Goal: Task Accomplishment & Management: Complete application form

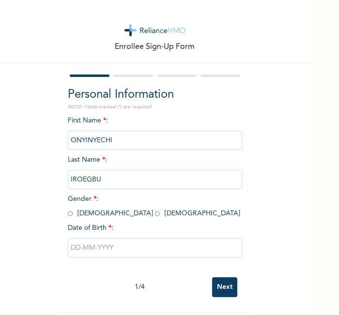
click at [286, 252] on div "Enrollee Sign-Up Form Personal Information NOTE: Fields marked (*) are required…" at bounding box center [155, 156] width 310 height 312
click at [155, 215] on input "radio" at bounding box center [157, 213] width 5 height 9
radio input "true"
click at [110, 241] on input "text" at bounding box center [155, 247] width 174 height 19
select select "8"
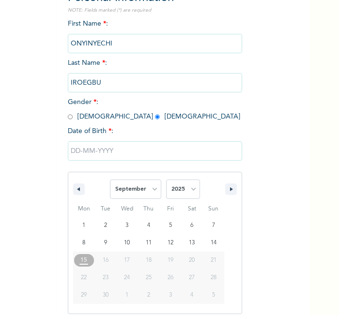
scroll to position [104, 0]
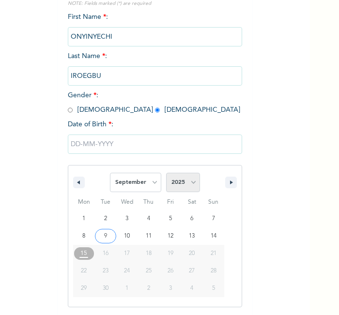
click at [182, 184] on select "2025 2024 2023 2022 2021 2020 2019 2018 2017 2016 2015 2014 2013 2012 2011 2010…" at bounding box center [183, 182] width 34 height 19
select select "1998"
click at [166, 173] on select "2025 2024 2023 2022 2021 2020 2019 2018 2017 2016 2015 2014 2013 2012 2011 2010…" at bounding box center [183, 182] width 34 height 19
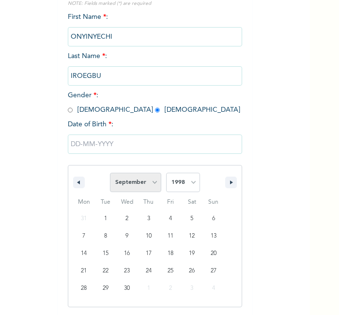
click at [142, 178] on select "January February March April May June July August September October November De…" at bounding box center [135, 182] width 51 height 19
select select "5"
click at [110, 173] on select "January February March April May June July August September October November De…" at bounding box center [135, 182] width 51 height 19
type input "06/25/1998"
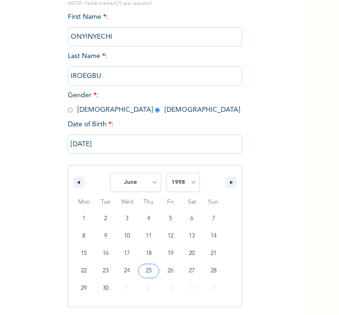
scroll to position [4, 0]
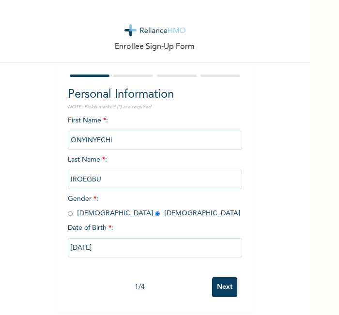
click at [215, 281] on input "Next" at bounding box center [224, 287] width 25 height 20
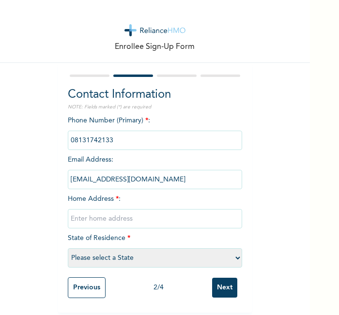
click at [129, 216] on input "text" at bounding box center [155, 218] width 174 height 19
type input "l"
select select "28"
click at [226, 287] on input "Next" at bounding box center [224, 288] width 25 height 20
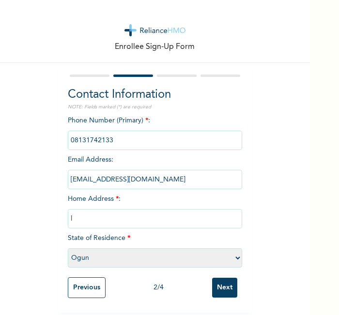
scroll to position [0, 0]
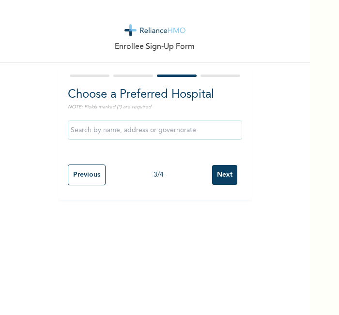
click at [226, 172] on input "Next" at bounding box center [224, 175] width 25 height 20
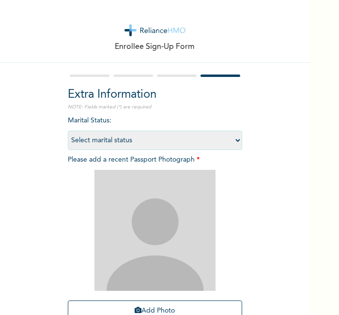
scroll to position [89, 0]
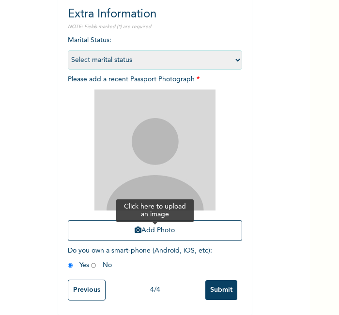
click at [195, 221] on button "Add Photo" at bounding box center [155, 230] width 174 height 21
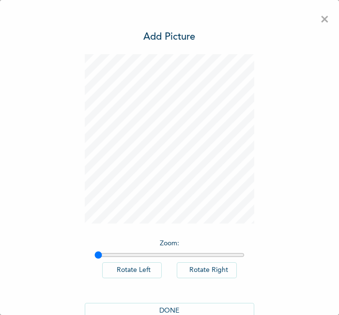
click at [196, 312] on button "DONE" at bounding box center [169, 311] width 169 height 16
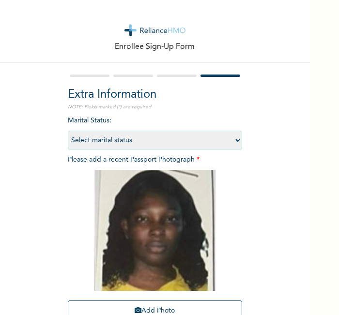
scroll to position [89, 0]
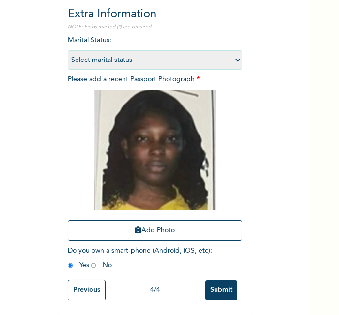
click at [229, 275] on div "Previous 4 / 4 Submit" at bounding box center [155, 290] width 174 height 30
click at [226, 283] on input "Submit" at bounding box center [221, 290] width 32 height 20
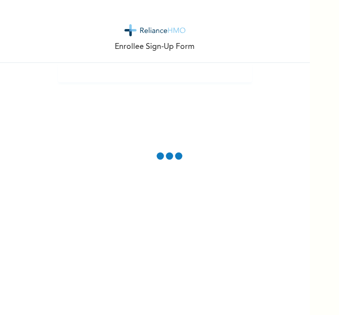
scroll to position [0, 0]
click at [283, 250] on div "Enrollee Sign-Up Form" at bounding box center [155, 157] width 310 height 315
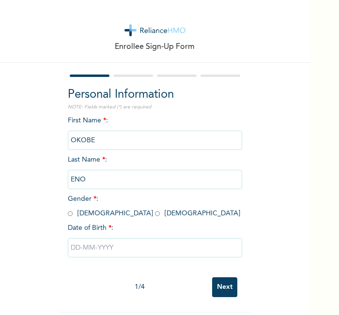
click at [68, 215] on input "radio" at bounding box center [70, 213] width 5 height 9
radio input "true"
click at [97, 258] on div at bounding box center [155, 247] width 174 height 29
click at [97, 252] on input "text" at bounding box center [155, 247] width 174 height 19
select select "8"
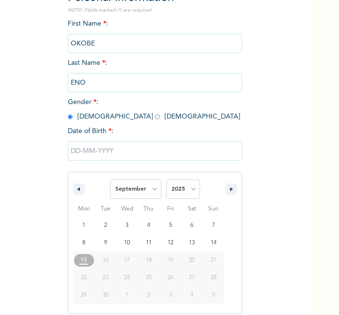
scroll to position [104, 0]
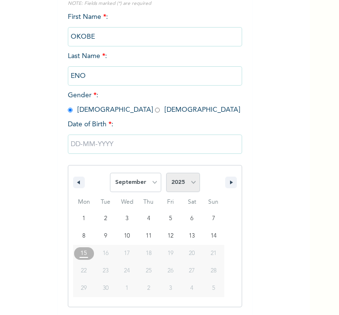
click at [184, 179] on select "2025 2024 2023 2022 2021 2020 2019 2018 2017 2016 2015 2014 2013 2012 2011 2010…" at bounding box center [183, 182] width 34 height 19
select select "1976"
click at [166, 173] on select "2025 2024 2023 2022 2021 2020 2019 2018 2017 2016 2015 2014 2013 2012 2011 2010…" at bounding box center [183, 182] width 34 height 19
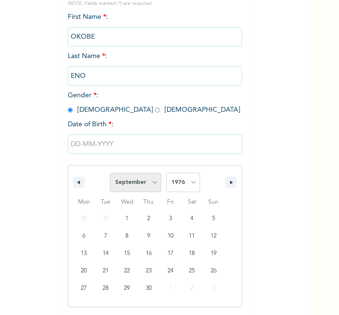
click at [153, 179] on select "January February March April May June July August September October November De…" at bounding box center [135, 182] width 51 height 19
select select "7"
click at [110, 173] on select "January February March April May June July August September October November De…" at bounding box center [135, 182] width 51 height 19
type input "[DATE]"
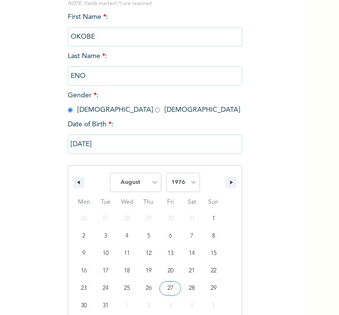
scroll to position [4, 0]
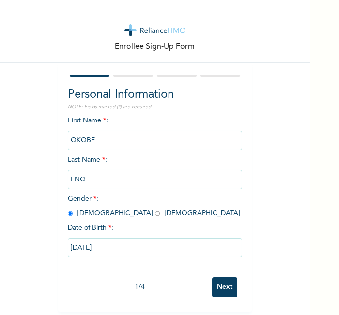
click at [221, 279] on input "Next" at bounding box center [224, 287] width 25 height 20
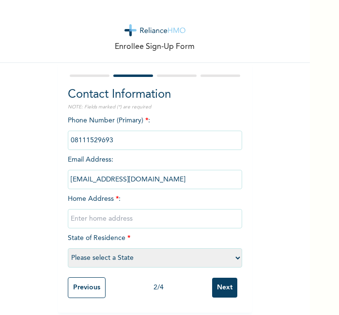
click at [165, 214] on input "text" at bounding box center [155, 218] width 174 height 19
type input "l"
select select "25"
click at [212, 278] on input "Next" at bounding box center [224, 288] width 25 height 20
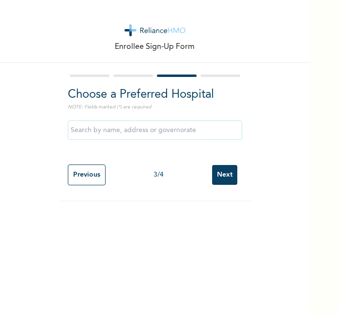
click at [220, 169] on input "Next" at bounding box center [224, 175] width 25 height 20
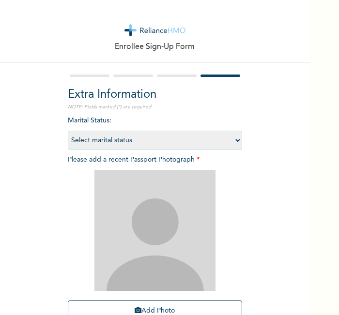
scroll to position [89, 0]
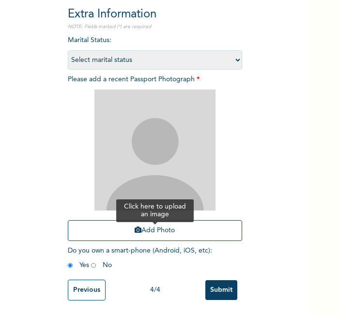
click at [196, 225] on button "Add Photo" at bounding box center [155, 230] width 174 height 21
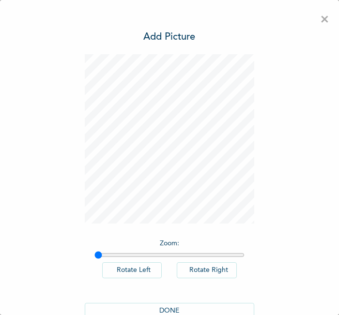
scroll to position [22, 0]
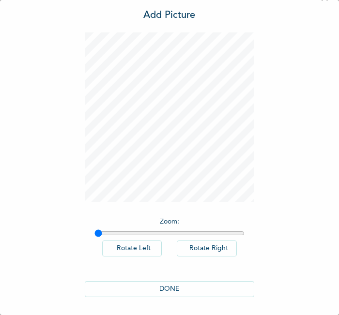
click at [155, 291] on button "DONE" at bounding box center [169, 289] width 169 height 16
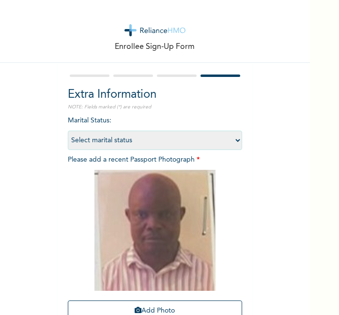
scroll to position [89, 0]
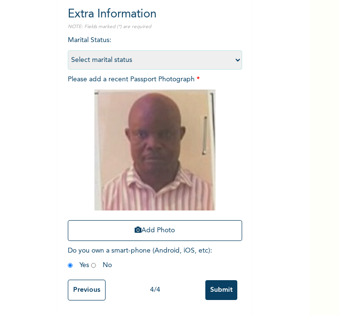
click at [224, 281] on input "Submit" at bounding box center [221, 290] width 32 height 20
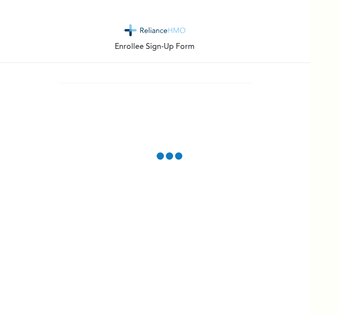
scroll to position [0, 0]
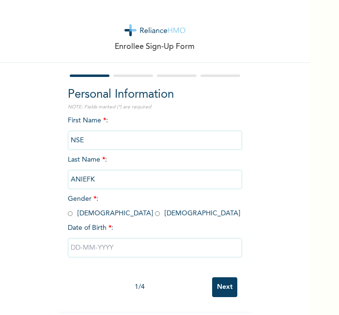
click at [31, 97] on div "Enrollee Sign-Up Form Personal Information NOTE: Fields marked (*) are required…" at bounding box center [155, 156] width 310 height 312
click at [68, 213] on span "Gender * : Male Female" at bounding box center [154, 206] width 172 height 21
click at [68, 213] on input "radio" at bounding box center [70, 213] width 5 height 9
radio input "true"
click at [110, 255] on input "text" at bounding box center [155, 247] width 174 height 19
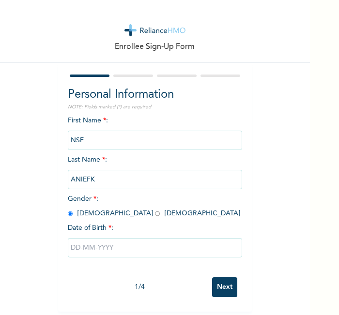
select select "8"
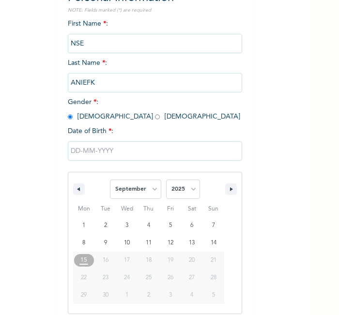
scroll to position [104, 0]
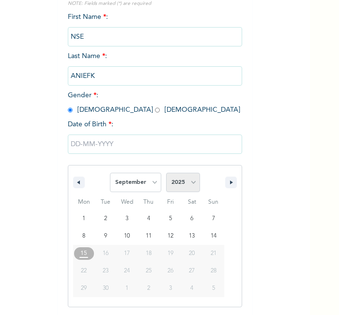
click at [182, 185] on select "2025 2024 2023 2022 2021 2020 2019 2018 2017 2016 2015 2014 2013 2012 2011 2010…" at bounding box center [183, 182] width 34 height 19
select select "1987"
click at [166, 173] on select "2025 2024 2023 2022 2021 2020 2019 2018 2017 2016 2015 2014 2013 2012 2011 2010…" at bounding box center [183, 182] width 34 height 19
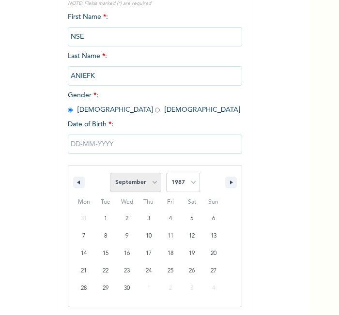
click at [149, 182] on select "January February March April May June July August September October November De…" at bounding box center [135, 182] width 51 height 19
select select "9"
click at [110, 173] on select "January February March April May June July August September October November De…" at bounding box center [135, 182] width 51 height 19
type input "10/01/1987"
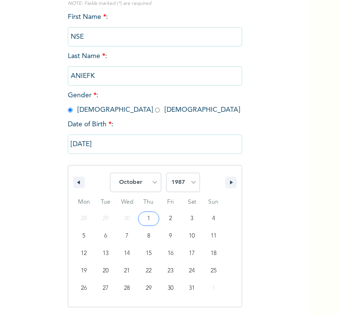
scroll to position [4, 0]
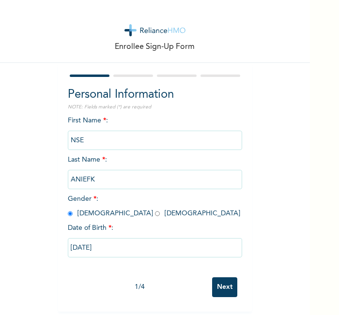
click at [219, 277] on input "Next" at bounding box center [224, 287] width 25 height 20
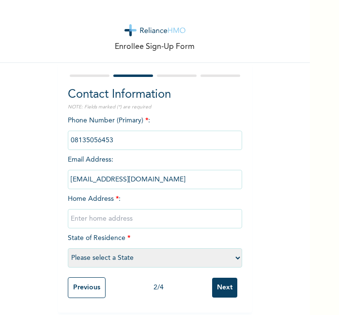
click at [169, 209] on input "text" at bounding box center [155, 218] width 174 height 19
type input "l"
select select "25"
click at [215, 279] on input "Next" at bounding box center [224, 288] width 25 height 20
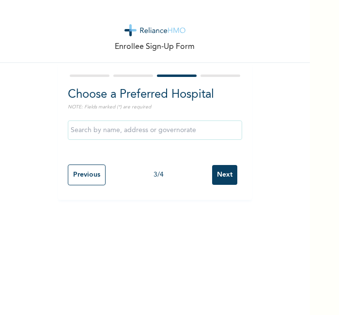
scroll to position [0, 0]
click at [218, 175] on input "Next" at bounding box center [224, 175] width 25 height 20
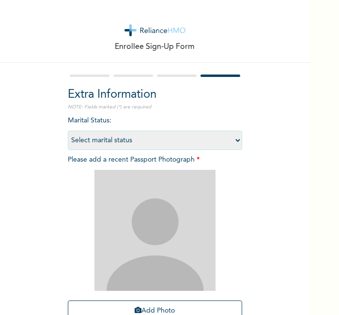
scroll to position [89, 0]
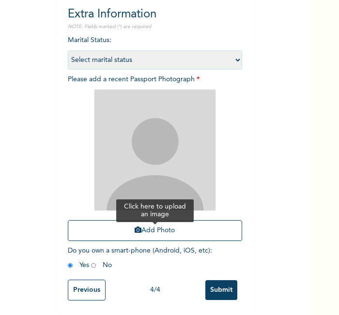
click at [202, 220] on button "Add Photo" at bounding box center [155, 230] width 174 height 21
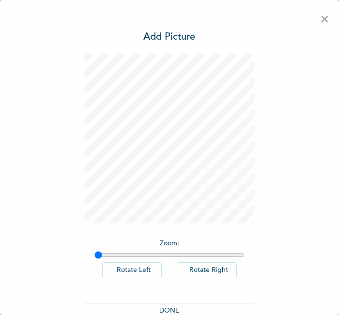
scroll to position [0, 0]
click at [161, 303] on button "DONE" at bounding box center [169, 311] width 169 height 16
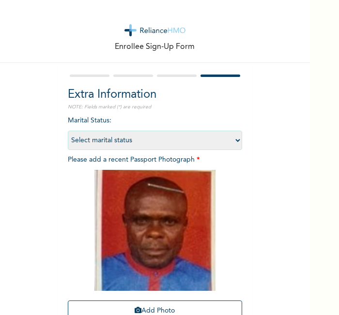
scroll to position [89, 0]
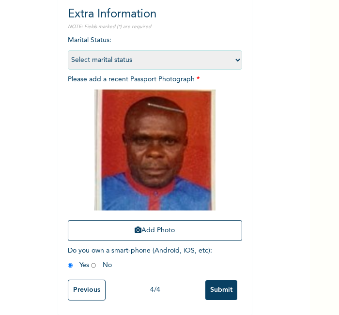
click at [220, 280] on input "Submit" at bounding box center [221, 290] width 32 height 20
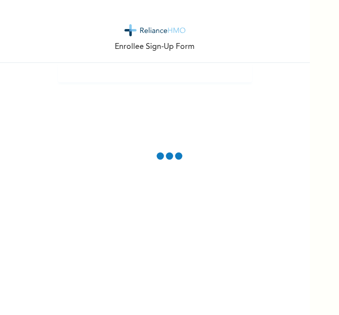
click at [50, 109] on div "Enrollee Sign-Up Form" at bounding box center [155, 157] width 310 height 315
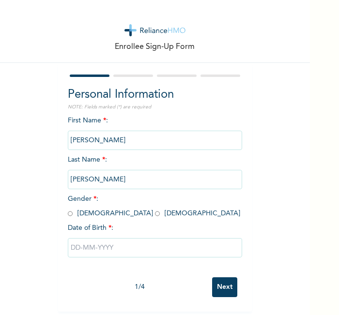
click at [68, 212] on input "radio" at bounding box center [70, 213] width 5 height 9
radio input "true"
click at [107, 246] on input "text" at bounding box center [155, 247] width 174 height 19
select select "8"
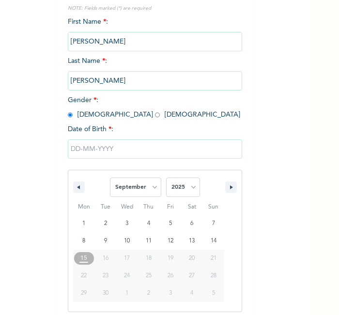
scroll to position [104, 0]
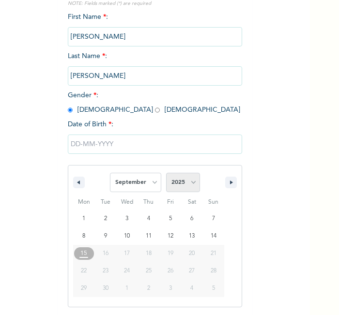
click at [181, 182] on select "2025 2024 2023 2022 2021 2020 2019 2018 2017 2016 2015 2014 2013 2012 2011 2010…" at bounding box center [183, 182] width 34 height 19
select select "1994"
click at [166, 173] on select "2025 2024 2023 2022 2021 2020 2019 2018 2017 2016 2015 2014 2013 2012 2011 2010…" at bounding box center [183, 182] width 34 height 19
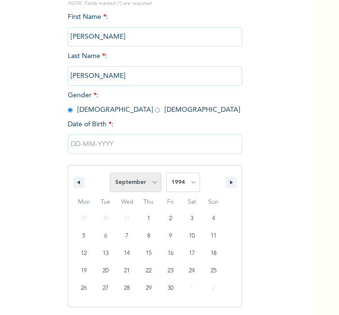
click at [141, 178] on select "January February March April May June July August September October November De…" at bounding box center [135, 182] width 51 height 19
select select "5"
click at [110, 173] on select "January February March April May June July August September October November De…" at bounding box center [135, 182] width 51 height 19
type input "06/03/1994"
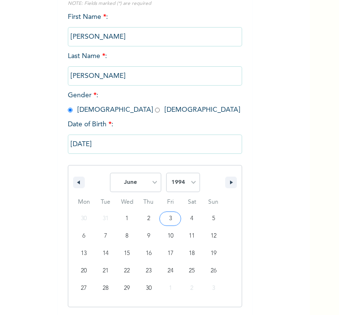
scroll to position [4, 0]
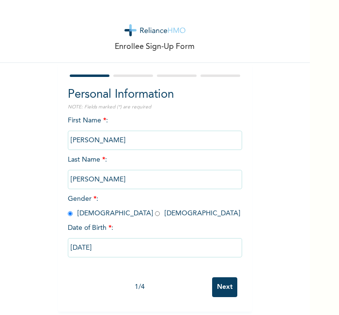
click at [212, 278] on input "Next" at bounding box center [224, 287] width 25 height 20
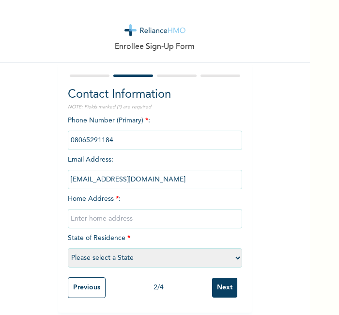
click at [141, 217] on input "text" at bounding box center [155, 218] width 174 height 19
type input "l"
select select "27"
click at [224, 278] on input "Next" at bounding box center [224, 288] width 25 height 20
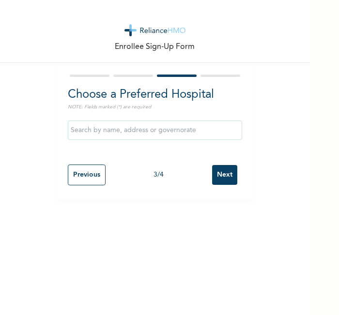
click at [215, 178] on input "Next" at bounding box center [224, 175] width 25 height 20
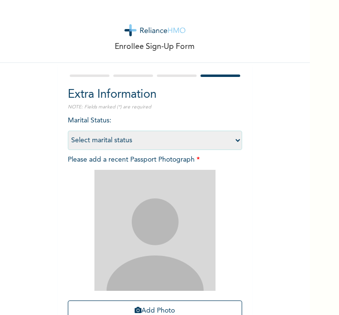
scroll to position [89, 0]
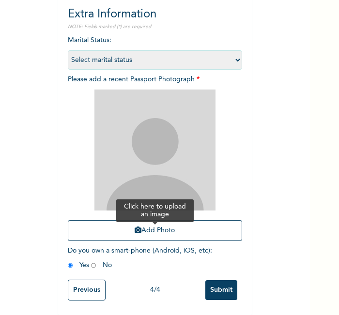
click at [189, 220] on button "Add Photo" at bounding box center [155, 230] width 174 height 21
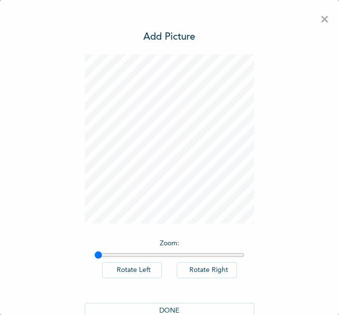
scroll to position [22, 0]
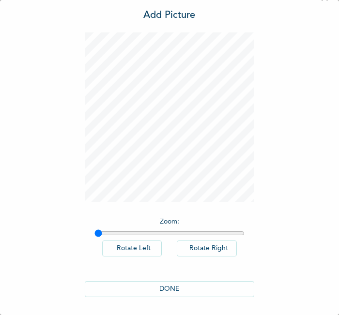
click at [201, 281] on button "DONE" at bounding box center [169, 289] width 169 height 16
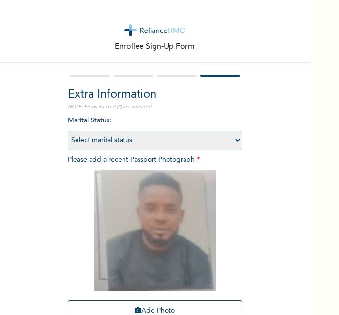
scroll to position [89, 0]
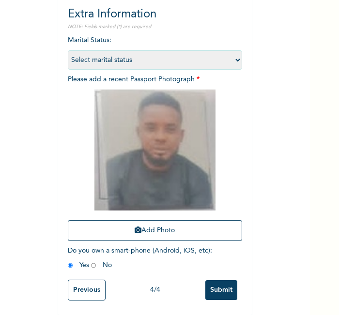
click at [217, 282] on input "Submit" at bounding box center [221, 290] width 32 height 20
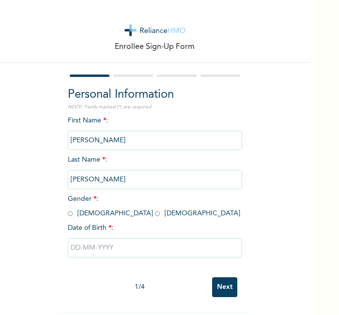
click at [46, 117] on div "Enrollee Sign-Up Form Personal Information NOTE: Fields marked (*) are required…" at bounding box center [155, 156] width 310 height 312
click at [68, 212] on input "radio" at bounding box center [70, 213] width 5 height 9
radio input "true"
click at [98, 252] on input "text" at bounding box center [155, 247] width 174 height 19
select select "8"
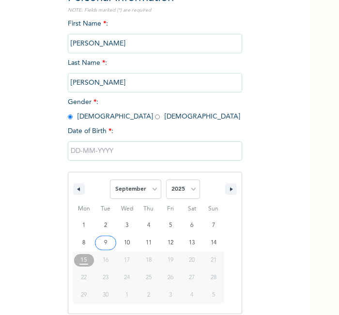
scroll to position [104, 0]
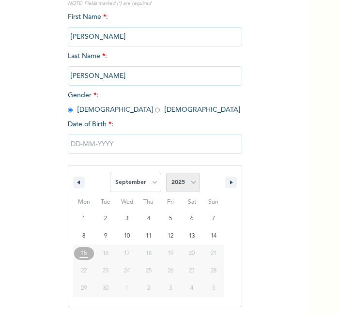
click at [175, 189] on select "2025 2024 2023 2022 2021 2020 2019 2018 2017 2016 2015 2014 2013 2012 2011 2010…" at bounding box center [183, 182] width 34 height 19
select select "1992"
click at [166, 173] on select "2025 2024 2023 2022 2021 2020 2019 2018 2017 2016 2015 2014 2013 2012 2011 2010…" at bounding box center [183, 182] width 34 height 19
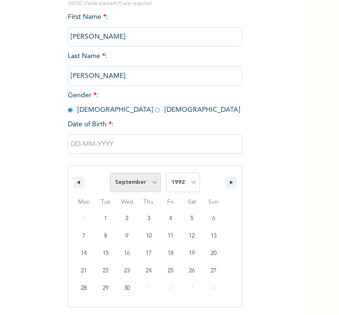
click at [143, 181] on select "January February March April May June July August September October November De…" at bounding box center [135, 182] width 51 height 19
select select "10"
click at [110, 173] on select "January February March April May June July August September October November De…" at bounding box center [135, 182] width 51 height 19
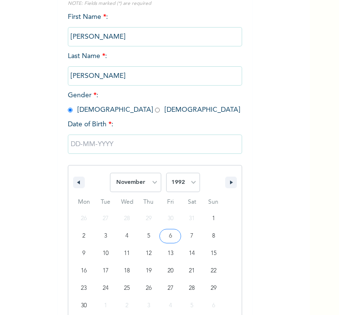
type input "11/06/1992"
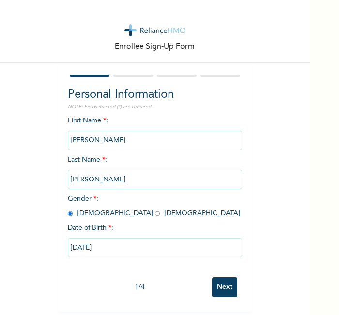
click at [225, 278] on input "Next" at bounding box center [224, 287] width 25 height 20
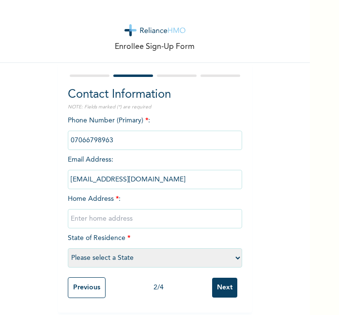
click at [160, 218] on input "text" at bounding box center [155, 218] width 174 height 19
type input "l"
select select "7"
click at [225, 292] on input "Next" at bounding box center [224, 288] width 25 height 20
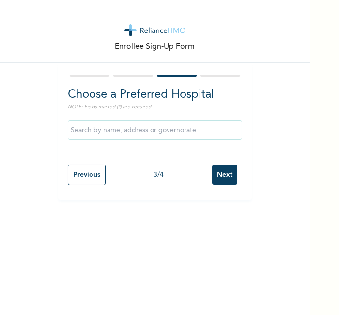
scroll to position [0, 0]
click at [218, 181] on input "Next" at bounding box center [224, 175] width 25 height 20
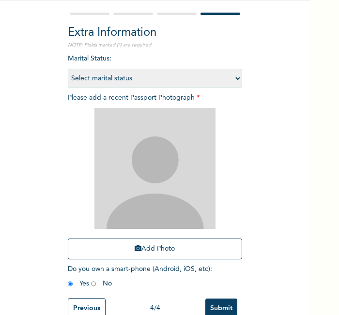
scroll to position [62, 0]
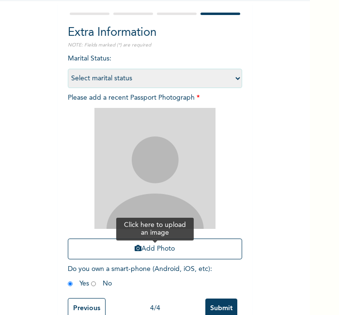
click at [180, 242] on button "Add Photo" at bounding box center [155, 249] width 174 height 21
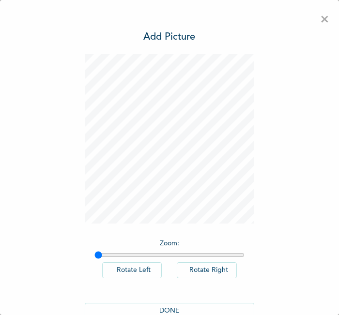
scroll to position [22, 0]
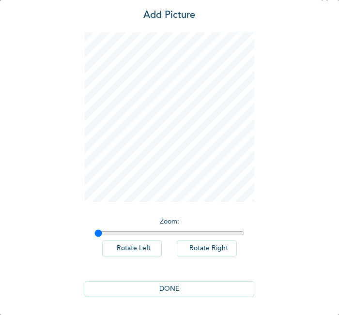
click at [146, 285] on button "DONE" at bounding box center [169, 289] width 169 height 16
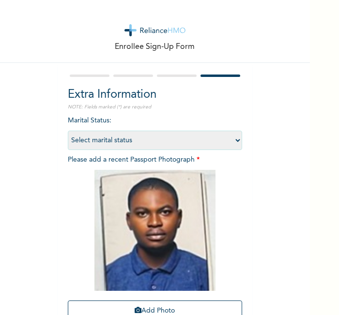
scroll to position [89, 0]
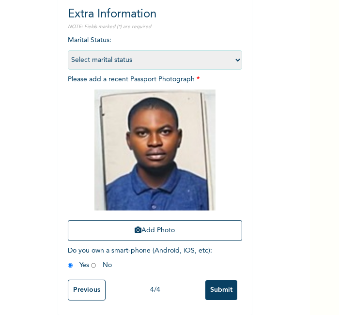
click at [218, 280] on input "Submit" at bounding box center [221, 290] width 32 height 20
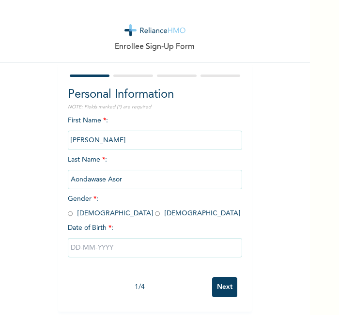
click at [19, 103] on div "Enrollee Sign-Up Form Personal Information NOTE: Fields marked (*) are required…" at bounding box center [155, 156] width 310 height 312
click at [68, 213] on input "radio" at bounding box center [70, 213] width 5 height 9
radio input "true"
drag, startPoint x: 101, startPoint y: 233, endPoint x: 121, endPoint y: 247, distance: 24.7
click at [121, 247] on div at bounding box center [155, 247] width 174 height 29
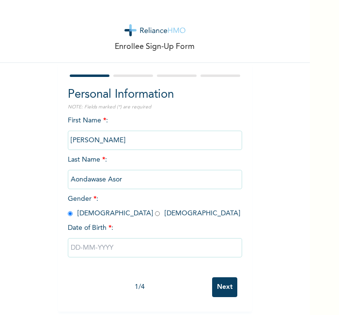
click at [121, 247] on input "text" at bounding box center [155, 247] width 174 height 19
select select "8"
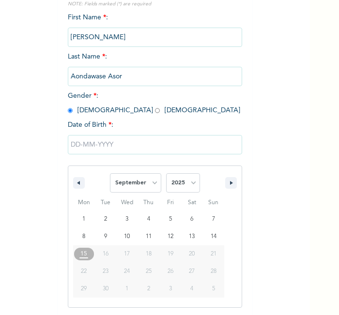
scroll to position [104, 0]
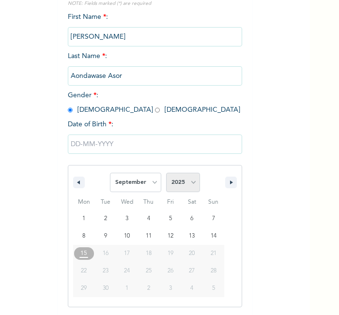
click at [177, 186] on select "2025 2024 2023 2022 2021 2020 2019 2018 2017 2016 2015 2014 2013 2012 2011 2010…" at bounding box center [183, 182] width 34 height 19
select select "1983"
click at [166, 173] on select "2025 2024 2023 2022 2021 2020 2019 2018 2017 2016 2015 2014 2013 2012 2011 2010…" at bounding box center [183, 182] width 34 height 19
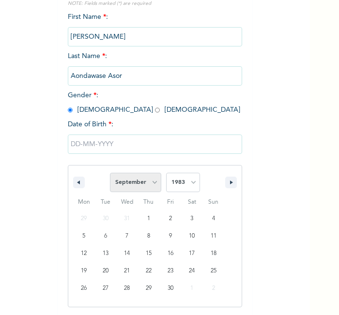
click at [146, 175] on select "January February March April May June July August September October November De…" at bounding box center [135, 182] width 51 height 19
select select "2"
click at [110, 173] on select "January February March April May June July August September October November De…" at bounding box center [135, 182] width 51 height 19
type input "03/15/1983"
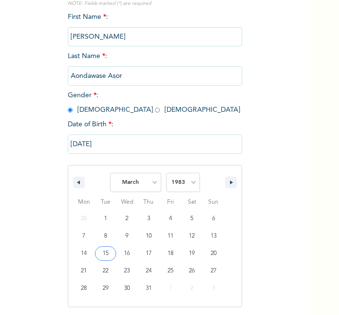
scroll to position [4, 0]
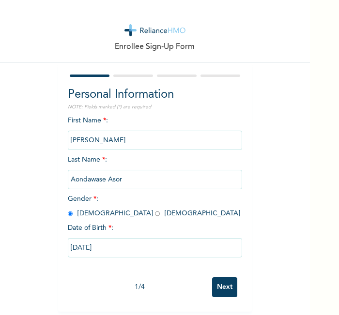
click at [218, 282] on input "Next" at bounding box center [224, 287] width 25 height 20
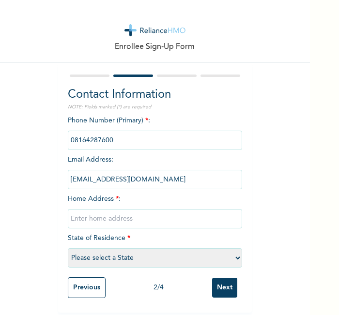
click at [160, 216] on input "text" at bounding box center [155, 218] width 174 height 19
type input "l"
select select "21"
click at [212, 282] on input "Next" at bounding box center [224, 288] width 25 height 20
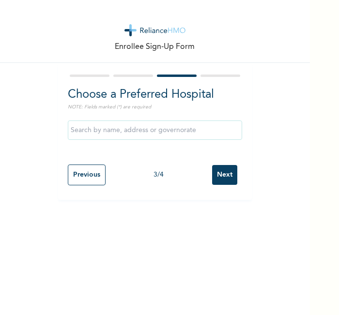
scroll to position [0, 0]
click at [218, 176] on input "Next" at bounding box center [224, 175] width 25 height 20
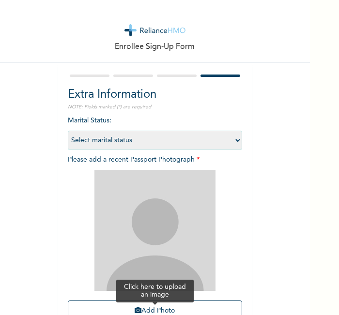
scroll to position [89, 0]
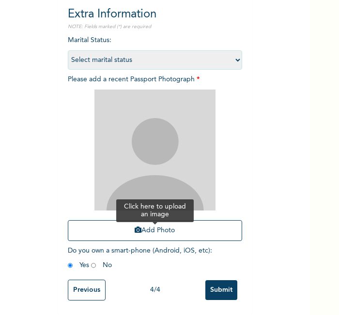
click at [216, 220] on button "Add Photo" at bounding box center [155, 230] width 174 height 21
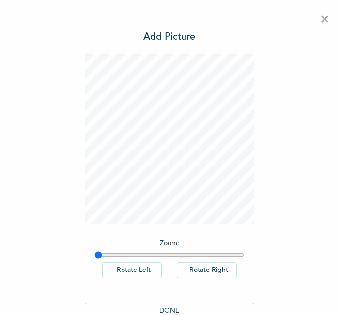
click at [163, 310] on button "DONE" at bounding box center [169, 311] width 169 height 16
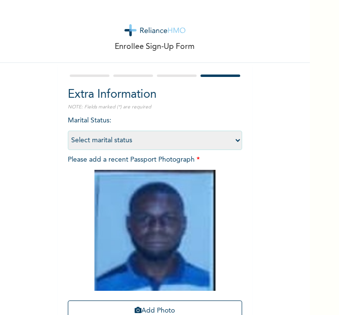
scroll to position [89, 0]
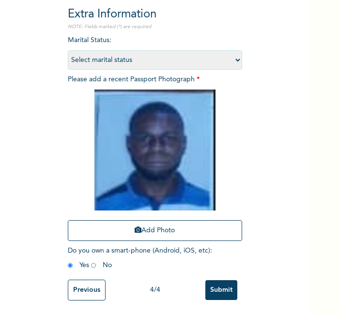
click at [217, 286] on input "Submit" at bounding box center [221, 290] width 32 height 20
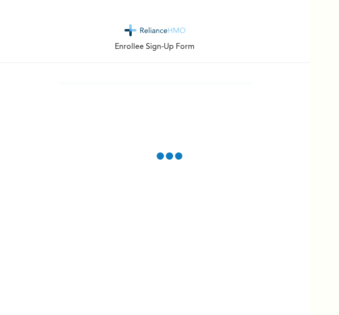
scroll to position [0, 0]
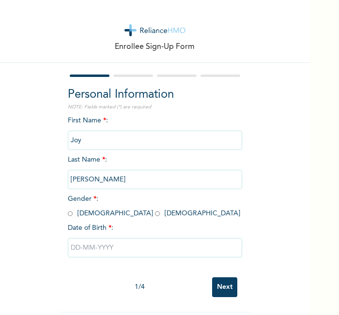
click at [155, 213] on input "radio" at bounding box center [157, 213] width 5 height 9
radio input "true"
click at [108, 252] on input "text" at bounding box center [155, 247] width 174 height 19
select select "8"
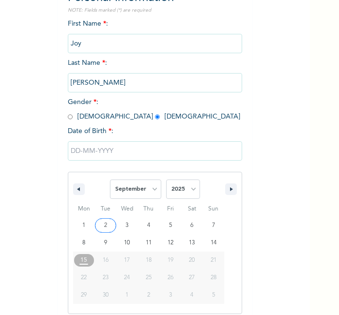
scroll to position [104, 0]
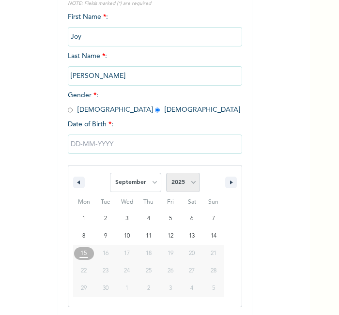
click at [178, 182] on select "2025 2024 2023 2022 2021 2020 2019 2018 2017 2016 2015 2014 2013 2012 2011 2010…" at bounding box center [183, 182] width 34 height 19
select select "1983"
click at [166, 173] on select "2025 2024 2023 2022 2021 2020 2019 2018 2017 2016 2015 2014 2013 2012 2011 2010…" at bounding box center [183, 182] width 34 height 19
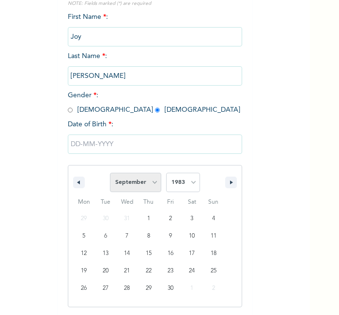
click at [145, 179] on select "January February March April May June July August September October November De…" at bounding box center [135, 182] width 51 height 19
select select "6"
click at [110, 173] on select "January February March April May June July August September October November De…" at bounding box center [135, 182] width 51 height 19
type input "[DATE]"
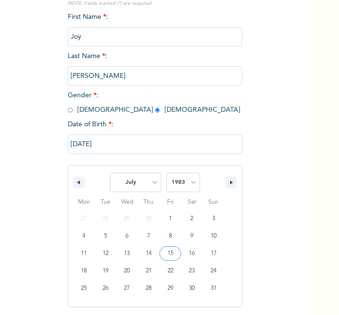
scroll to position [4, 0]
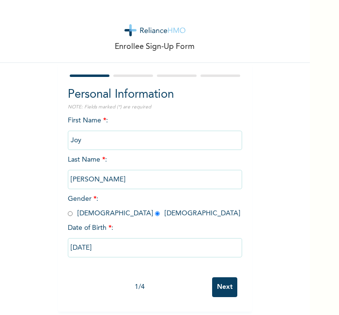
click at [214, 281] on input "Next" at bounding box center [224, 287] width 25 height 20
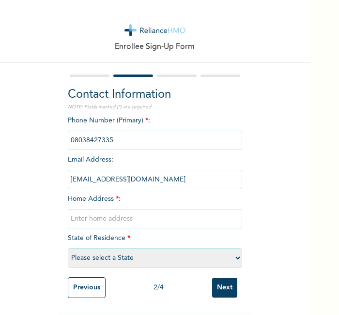
click at [190, 209] on input "text" at bounding box center [155, 218] width 174 height 19
type input "l"
select select "25"
click at [214, 289] on input "Next" at bounding box center [224, 288] width 25 height 20
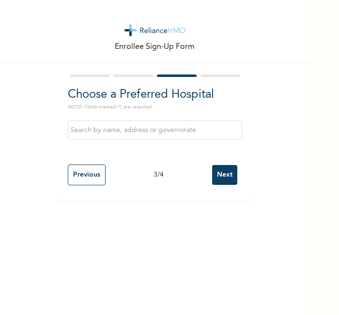
click at [221, 181] on input "Next" at bounding box center [224, 175] width 25 height 20
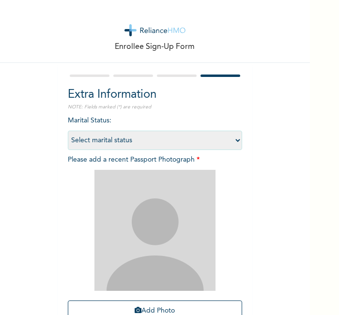
scroll to position [89, 0]
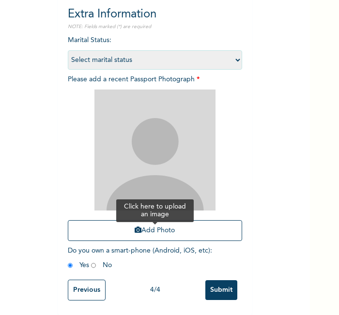
click at [195, 221] on button "Add Photo" at bounding box center [155, 230] width 174 height 21
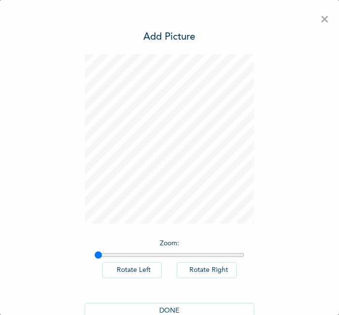
scroll to position [0, 0]
click at [193, 310] on button "DONE" at bounding box center [169, 311] width 169 height 16
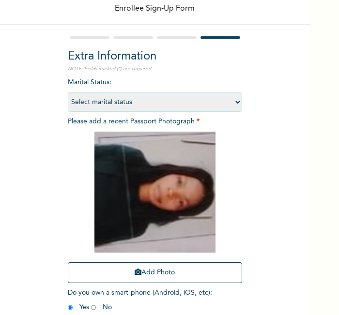
scroll to position [89, 0]
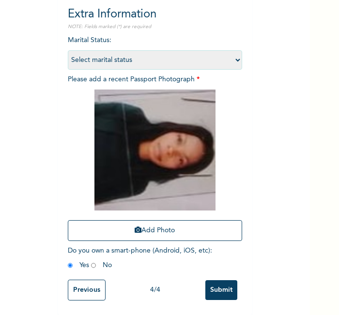
click at [219, 280] on input "Submit" at bounding box center [221, 290] width 32 height 20
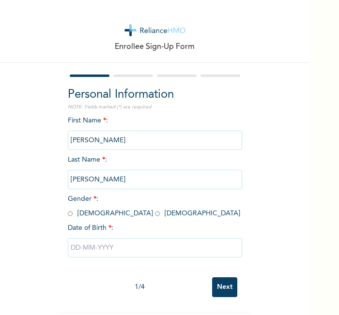
click at [237, 254] on input "text" at bounding box center [155, 247] width 174 height 19
select select "8"
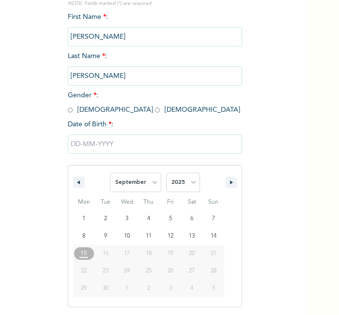
scroll to position [4, 0]
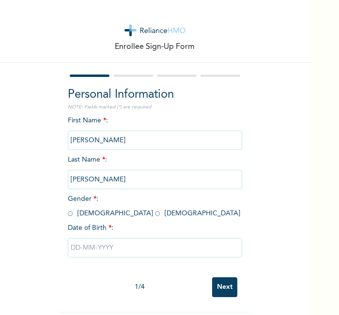
click at [92, 105] on div "Personal Information NOTE: Fields marked (*) are required First Name * : Debora…" at bounding box center [155, 179] width 174 height 186
click at [155, 210] on input "radio" at bounding box center [157, 213] width 5 height 9
radio input "true"
click at [117, 238] on input "text" at bounding box center [155, 247] width 174 height 19
select select "8"
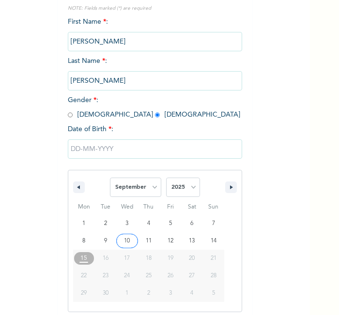
scroll to position [104, 0]
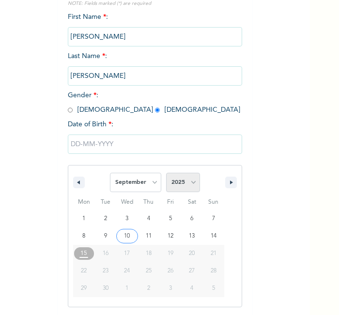
click at [185, 176] on select "2025 2024 2023 2022 2021 2020 2019 2018 2017 2016 2015 2014 2013 2012 2011 2010…" at bounding box center [183, 182] width 34 height 19
select select "1997"
click at [166, 173] on select "2025 2024 2023 2022 2021 2020 2019 2018 2017 2016 2015 2014 2013 2012 2011 2010…" at bounding box center [183, 182] width 34 height 19
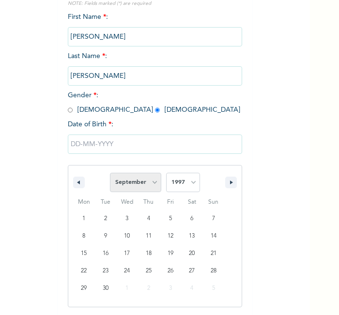
click at [146, 179] on select "January February March April May June July August September October November De…" at bounding box center [135, 182] width 51 height 19
select select "3"
click at [110, 173] on select "January February March April May June July August September October November De…" at bounding box center [135, 182] width 51 height 19
type input "04/18/1997"
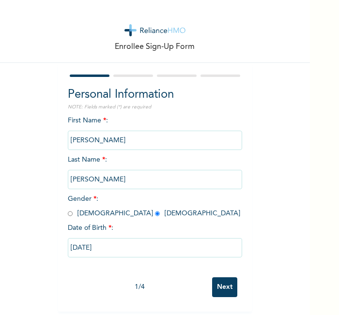
scroll to position [4, 0]
click at [224, 277] on input "Next" at bounding box center [224, 287] width 25 height 20
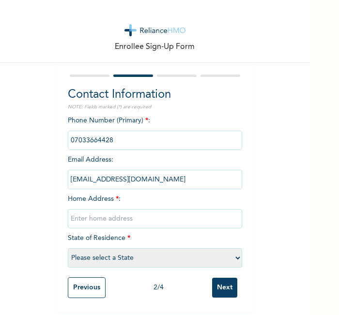
click at [152, 211] on input "text" at bounding box center [155, 218] width 174 height 19
type input "L"
select select "28"
click at [227, 286] on input "Next" at bounding box center [224, 288] width 25 height 20
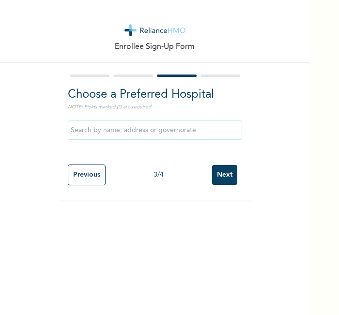
scroll to position [0, 0]
click at [223, 179] on input "Next" at bounding box center [224, 175] width 25 height 20
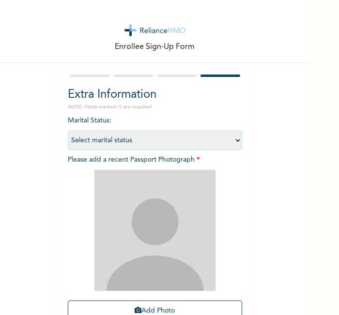
scroll to position [89, 0]
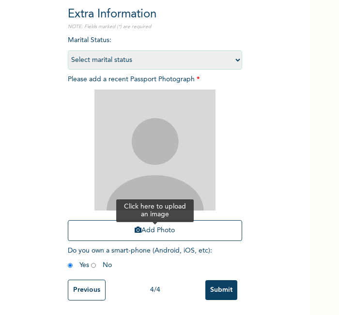
click at [191, 225] on button "Add Photo" at bounding box center [155, 230] width 174 height 21
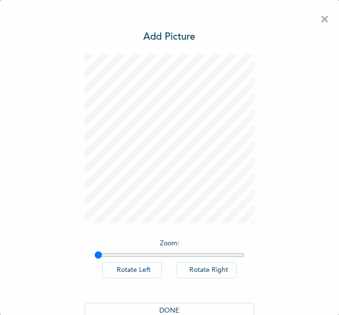
scroll to position [22, 0]
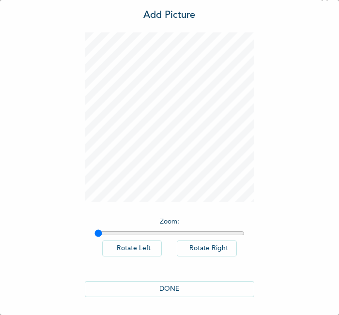
click at [194, 286] on button "DONE" at bounding box center [169, 289] width 169 height 16
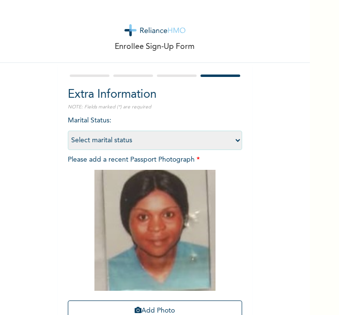
scroll to position [89, 0]
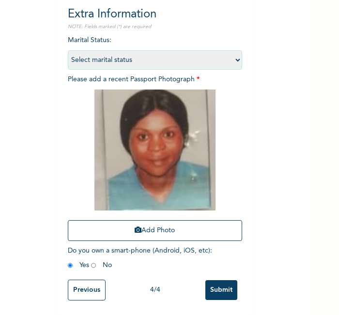
click at [221, 280] on input "Submit" at bounding box center [221, 290] width 32 height 20
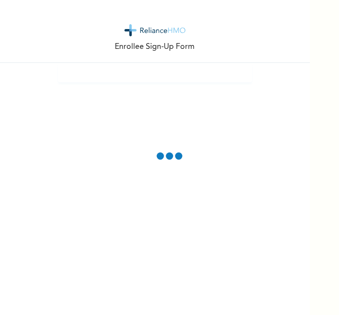
scroll to position [0, 0]
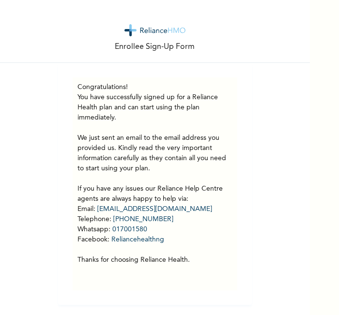
click at [261, 253] on div "Enrollee Sign-Up Form Congratulations! You have successfully signed up for a Re…" at bounding box center [155, 152] width 310 height 305
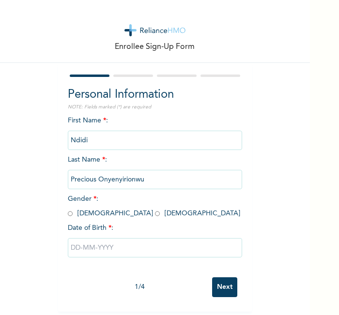
click at [264, 267] on div "Enrollee Sign-Up Form Personal Information NOTE: Fields marked (*) are required…" at bounding box center [155, 156] width 310 height 312
click at [89, 215] on span "Gender * : [DEMOGRAPHIC_DATA] [DEMOGRAPHIC_DATA]" at bounding box center [154, 206] width 172 height 21
click at [155, 213] on input "radio" at bounding box center [157, 213] width 5 height 9
radio input "true"
click at [95, 244] on input "text" at bounding box center [155, 247] width 174 height 19
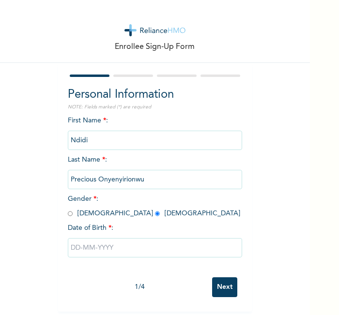
select select "8"
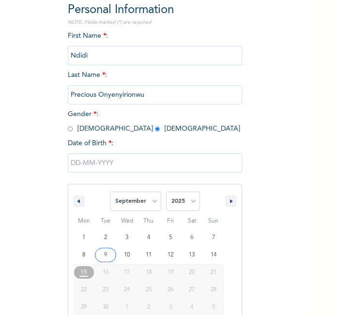
scroll to position [104, 0]
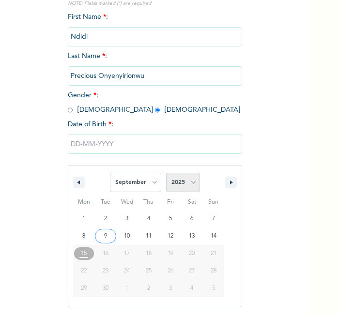
click at [181, 184] on select "2025 2024 2023 2022 2021 2020 2019 2018 2017 2016 2015 2014 2013 2012 2011 2010…" at bounding box center [183, 182] width 34 height 19
select select "1981"
click at [166, 173] on select "2025 2024 2023 2022 2021 2020 2019 2018 2017 2016 2015 2014 2013 2012 2011 2010…" at bounding box center [183, 182] width 34 height 19
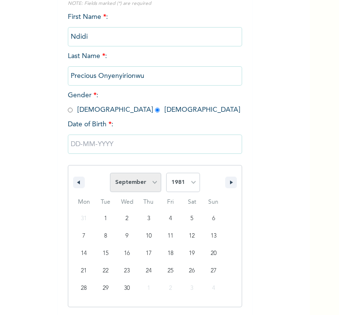
click at [136, 182] on select "January February March April May June July August September October November De…" at bounding box center [135, 182] width 51 height 19
select select "0"
click at [110, 173] on select "January February March April May June July August September October November De…" at bounding box center [135, 182] width 51 height 19
type input "[DATE]"
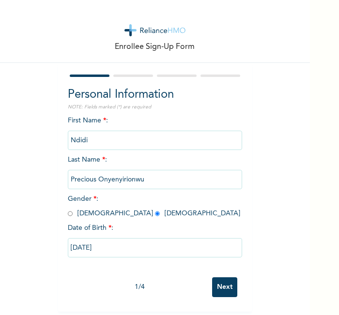
scroll to position [4, 0]
click at [231, 288] on input "Next" at bounding box center [224, 287] width 25 height 20
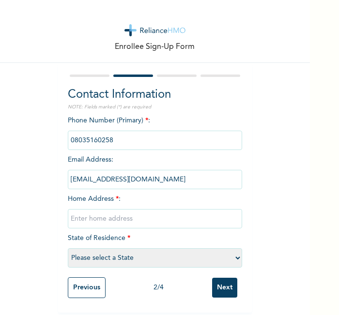
click at [175, 215] on input "text" at bounding box center [155, 218] width 174 height 19
type input "L"
select select "25"
click at [227, 282] on input "Next" at bounding box center [224, 288] width 25 height 20
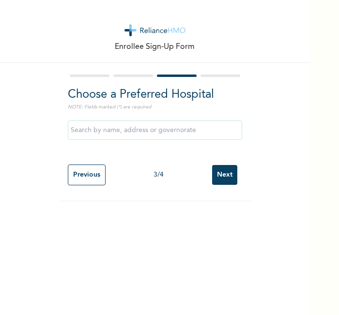
click at [220, 173] on input "Next" at bounding box center [224, 175] width 25 height 20
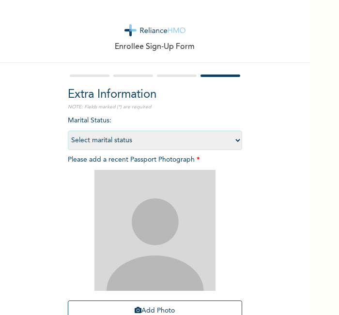
scroll to position [89, 0]
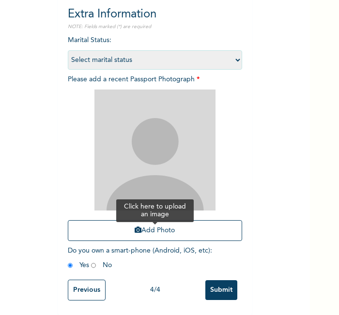
click at [196, 223] on button "Add Photo" at bounding box center [155, 230] width 174 height 21
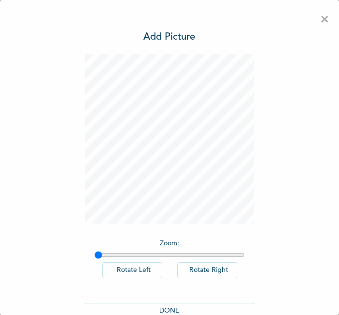
scroll to position [0, 0]
drag, startPoint x: 156, startPoint y: 301, endPoint x: 172, endPoint y: 307, distance: 16.5
click at [172, 307] on button "DONE" at bounding box center [169, 311] width 169 height 16
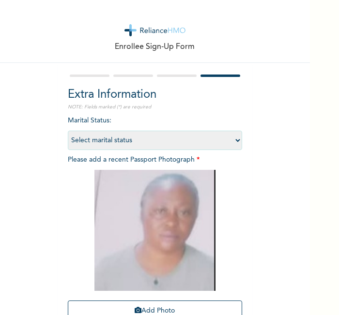
scroll to position [89, 0]
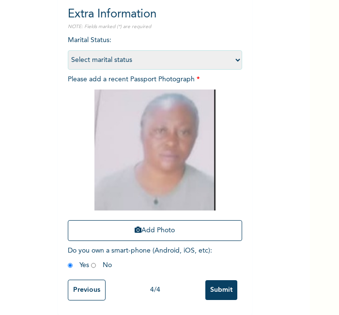
click at [219, 265] on div "Marital Status : Select marital status Single Married Divorced Widow/Widower Pl…" at bounding box center [155, 155] width 174 height 240
click at [220, 280] on input "Submit" at bounding box center [221, 290] width 32 height 20
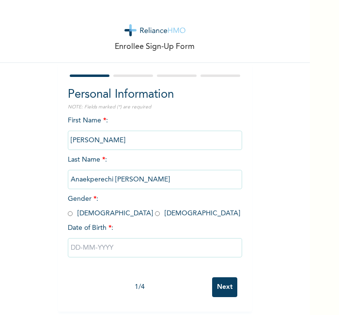
click at [274, 250] on div "Enrollee Sign-Up Form Personal Information NOTE: Fields marked (*) are required…" at bounding box center [155, 156] width 310 height 312
click at [68, 214] on input "radio" at bounding box center [70, 213] width 5 height 9
radio input "true"
click at [94, 244] on input "text" at bounding box center [155, 247] width 174 height 19
select select "8"
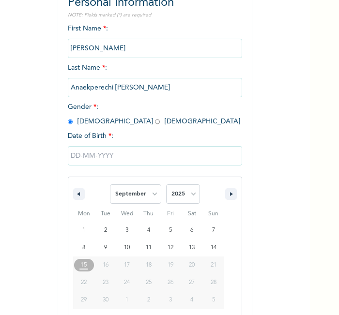
scroll to position [104, 0]
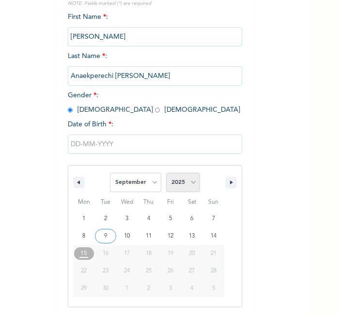
click at [175, 179] on select "2025 2024 2023 2022 2021 2020 2019 2018 2017 2016 2015 2014 2013 2012 2011 2010…" at bounding box center [183, 182] width 34 height 19
select select "1989"
click at [166, 173] on select "2025 2024 2023 2022 2021 2020 2019 2018 2017 2016 2015 2014 2013 2012 2011 2010…" at bounding box center [183, 182] width 34 height 19
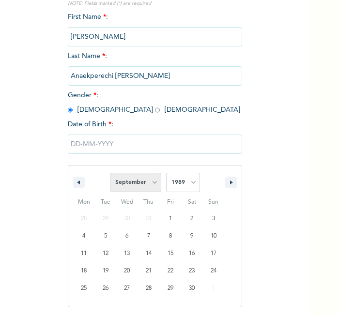
click at [146, 181] on select "January February March April May June July August September October November De…" at bounding box center [135, 182] width 51 height 19
select select "10"
click at [110, 173] on select "January February March April May June July August September October November De…" at bounding box center [135, 182] width 51 height 19
type input "11/09/1989"
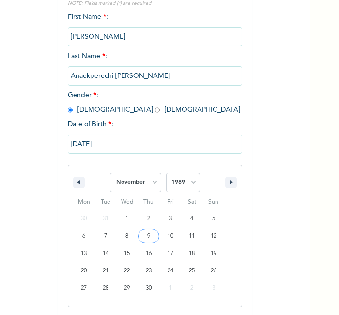
scroll to position [4, 0]
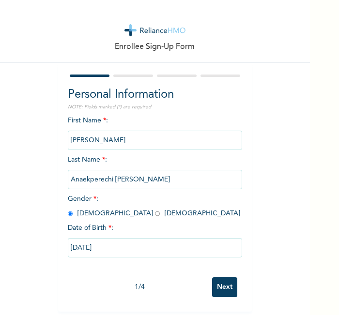
click at [222, 282] on input "Next" at bounding box center [224, 287] width 25 height 20
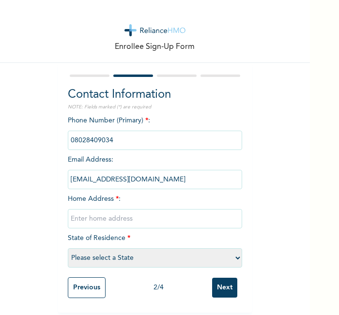
click at [163, 215] on input "text" at bounding box center [155, 218] width 174 height 19
type input "l"
select select "28"
click at [228, 283] on input "Next" at bounding box center [224, 288] width 25 height 20
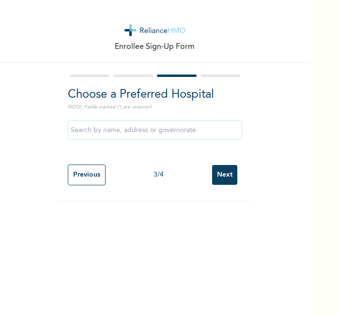
scroll to position [0, 0]
click at [226, 178] on input "Next" at bounding box center [224, 175] width 25 height 20
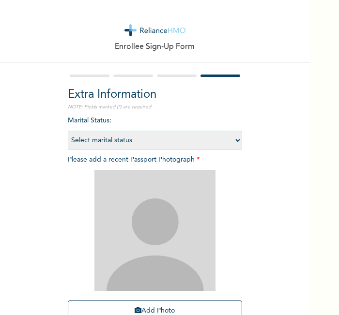
scroll to position [89, 0]
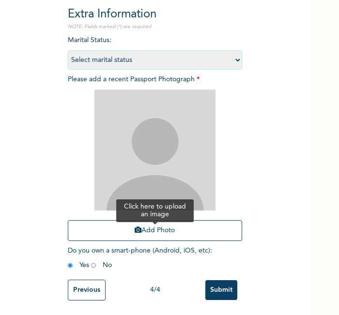
click at [202, 220] on button "Add Photo" at bounding box center [155, 230] width 174 height 21
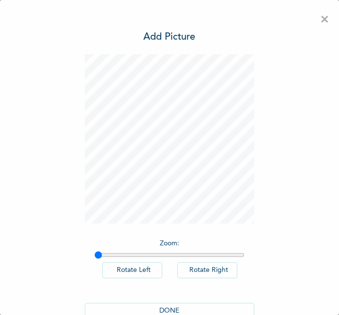
scroll to position [0, 0]
click at [175, 310] on button "DONE" at bounding box center [169, 311] width 169 height 16
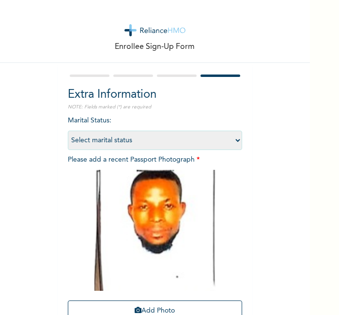
scroll to position [89, 0]
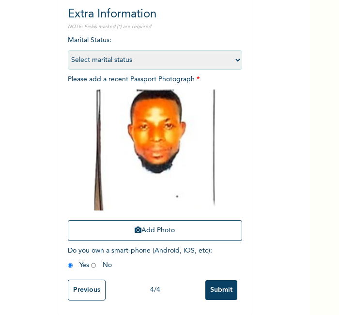
click at [221, 285] on input "Submit" at bounding box center [221, 290] width 32 height 20
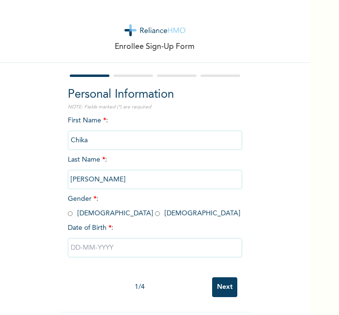
click at [311, 244] on div "Enrollee Sign-Up Form Personal Information NOTE: Fields marked (*) are required…" at bounding box center [169, 157] width 339 height 315
click at [155, 215] on input "radio" at bounding box center [157, 213] width 5 height 9
radio input "true"
click at [107, 251] on input "text" at bounding box center [155, 247] width 174 height 19
select select "8"
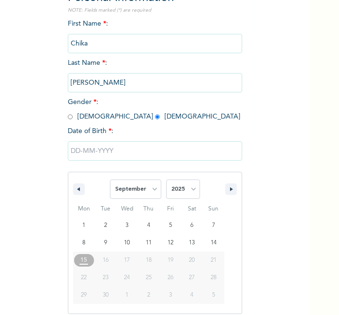
scroll to position [104, 0]
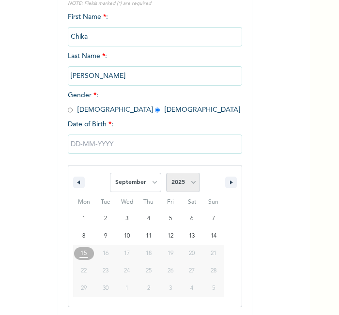
click at [185, 178] on select "2025 2024 2023 2022 2021 2020 2019 2018 2017 2016 2015 2014 2013 2012 2011 2010…" at bounding box center [183, 182] width 34 height 19
select select "1988"
click at [166, 173] on select "2025 2024 2023 2022 2021 2020 2019 2018 2017 2016 2015 2014 2013 2012 2011 2010…" at bounding box center [183, 182] width 34 height 19
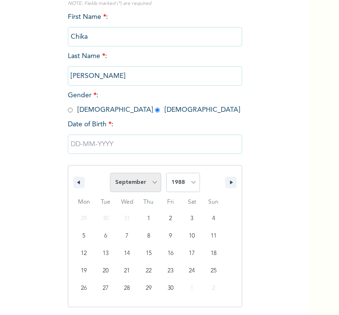
click at [139, 183] on select "January February March April May June July August September October November De…" at bounding box center [135, 182] width 51 height 19
select select "4"
click at [110, 173] on select "January February March April May June July August September October November De…" at bounding box center [135, 182] width 51 height 19
type input "05/06/1988"
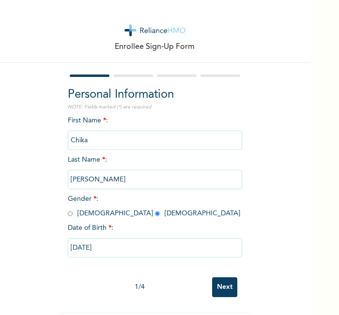
scroll to position [4, 0]
click at [215, 277] on input "Next" at bounding box center [224, 287] width 25 height 20
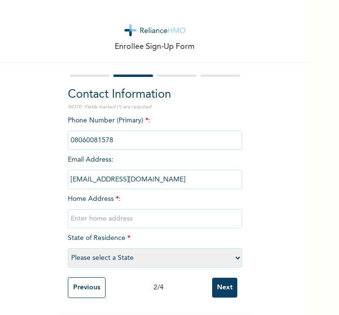
click at [153, 215] on input "text" at bounding box center [155, 218] width 174 height 19
type input "l"
select select "4"
click at [224, 283] on input "Next" at bounding box center [224, 288] width 25 height 20
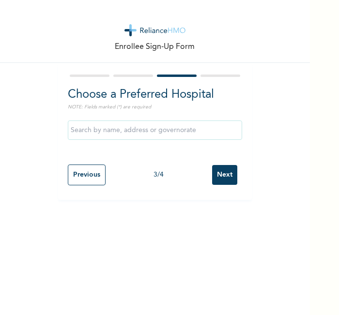
scroll to position [0, 0]
click at [224, 179] on input "Next" at bounding box center [224, 175] width 25 height 20
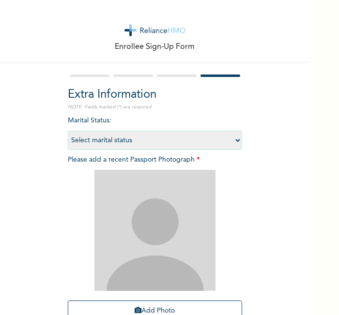
scroll to position [89, 0]
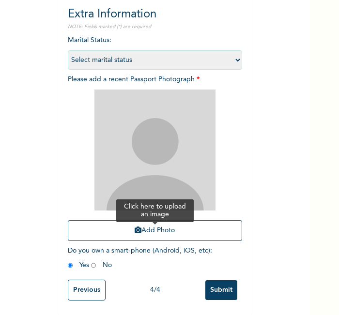
click at [195, 224] on button "Add Photo" at bounding box center [155, 230] width 174 height 21
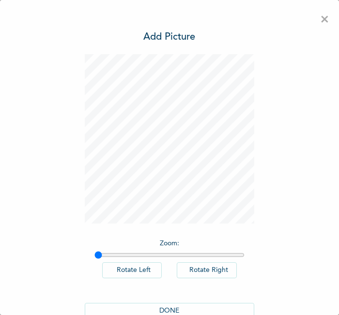
scroll to position [22, 0]
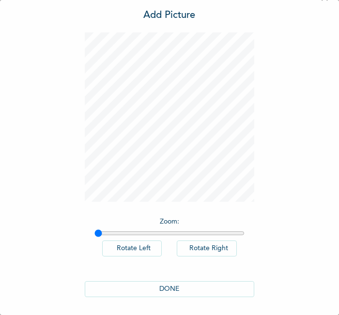
click at [196, 283] on button "DONE" at bounding box center [169, 289] width 169 height 16
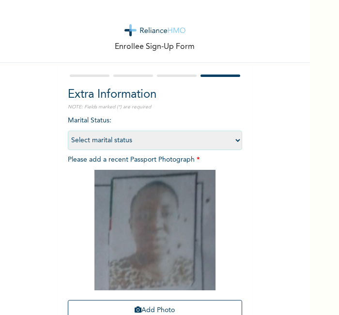
scroll to position [88, 0]
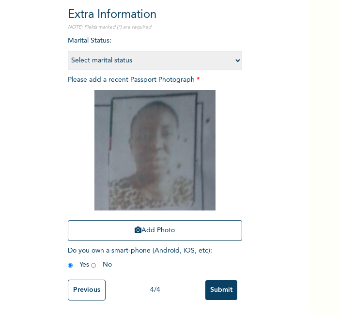
click at [220, 280] on input "Submit" at bounding box center [221, 290] width 32 height 20
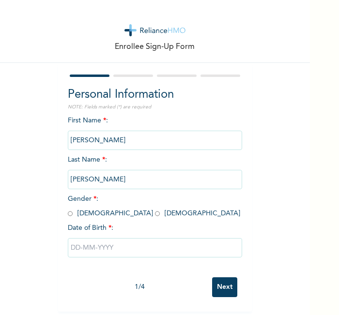
click at [0, 50] on div "Enrollee Sign-Up Form" at bounding box center [155, 31] width 310 height 63
click at [155, 215] on input "radio" at bounding box center [157, 213] width 5 height 9
radio input "true"
click at [113, 249] on input "text" at bounding box center [155, 247] width 174 height 19
select select "8"
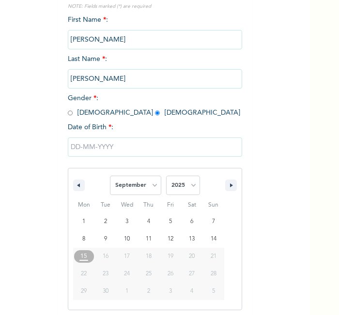
scroll to position [104, 0]
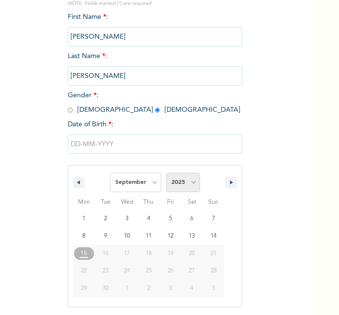
click at [171, 186] on select "2025 2024 2023 2022 2021 2020 2019 2018 2017 2016 2015 2014 2013 2012 2011 2010…" at bounding box center [183, 182] width 34 height 19
select select "1980"
click at [166, 173] on select "2025 2024 2023 2022 2021 2020 2019 2018 2017 2016 2015 2014 2013 2012 2011 2010…" at bounding box center [183, 182] width 34 height 19
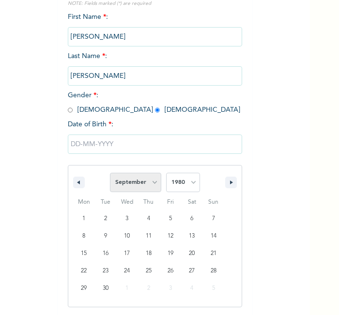
click at [138, 185] on select "January February March April May June July August September October November De…" at bounding box center [135, 182] width 51 height 19
select select "10"
click at [110, 173] on select "January February March April May June July August September October November De…" at bounding box center [135, 182] width 51 height 19
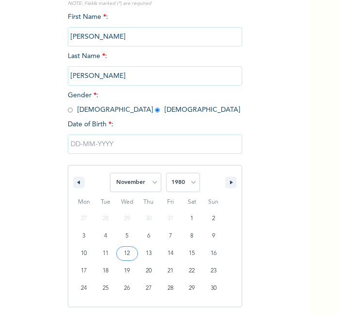
type input "11/12/1980"
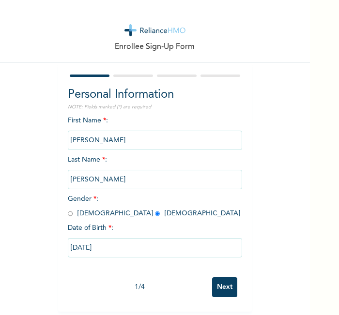
click at [214, 281] on input "Next" at bounding box center [224, 287] width 25 height 20
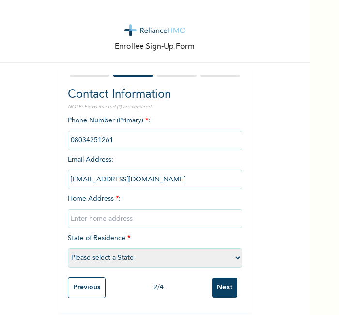
click at [139, 209] on input "text" at bounding box center [155, 218] width 174 height 19
type input "l"
select select "4"
click at [217, 281] on input "Next" at bounding box center [224, 288] width 25 height 20
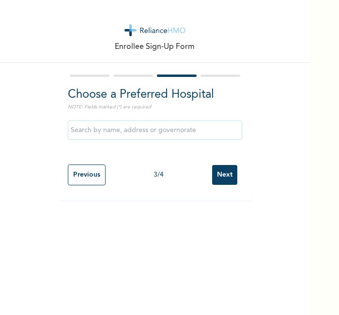
click at [217, 174] on input "Next" at bounding box center [224, 175] width 25 height 20
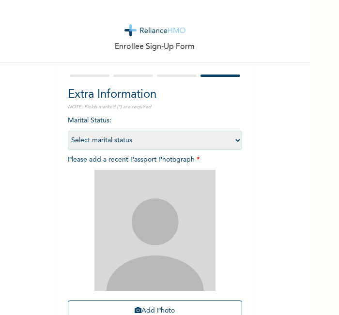
scroll to position [20, 0]
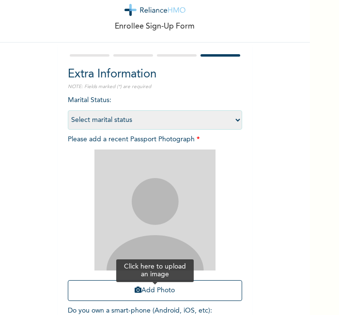
click at [182, 291] on button "Add Photo" at bounding box center [155, 290] width 174 height 21
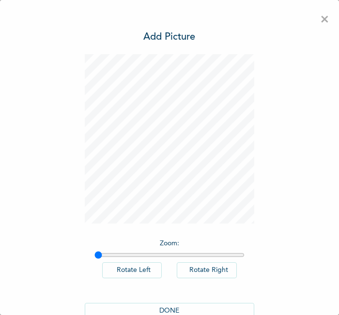
click at [165, 303] on button "DONE" at bounding box center [169, 311] width 169 height 16
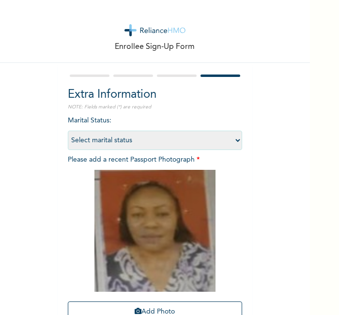
scroll to position [90, 0]
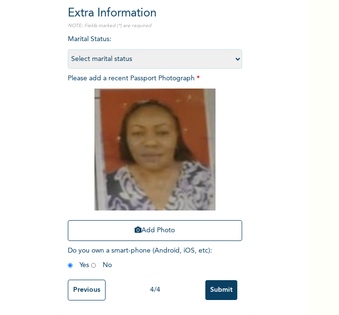
click at [222, 281] on input "Submit" at bounding box center [221, 290] width 32 height 20
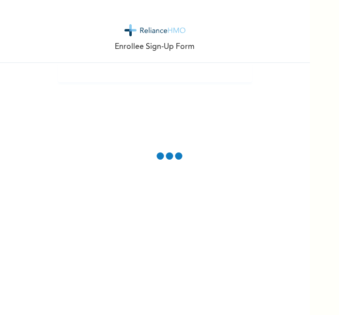
click at [272, 264] on div "Enrollee Sign-Up Form" at bounding box center [155, 157] width 310 height 315
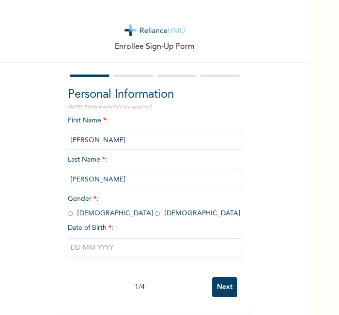
click at [155, 213] on input "radio" at bounding box center [157, 213] width 5 height 9
radio input "true"
click at [100, 251] on input "text" at bounding box center [155, 247] width 174 height 19
select select "8"
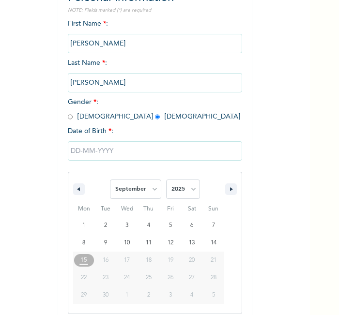
scroll to position [104, 0]
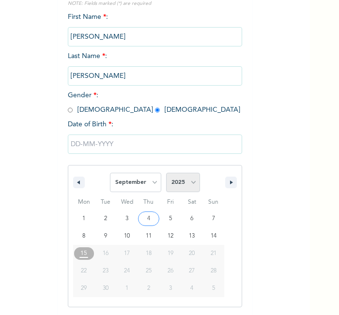
click at [180, 180] on select "2025 2024 2023 2022 2021 2020 2019 2018 2017 2016 2015 2014 2013 2012 2011 2010…" at bounding box center [183, 182] width 34 height 19
select select "1988"
click at [166, 173] on select "2025 2024 2023 2022 2021 2020 2019 2018 2017 2016 2015 2014 2013 2012 2011 2010…" at bounding box center [183, 182] width 34 height 19
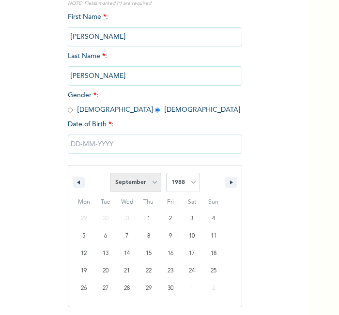
click at [145, 179] on select "January February March April May June July August September October November De…" at bounding box center [135, 182] width 51 height 19
select select "3"
click at [110, 173] on select "January February March April May June July August September October November De…" at bounding box center [135, 182] width 51 height 19
type input "04/03/1988"
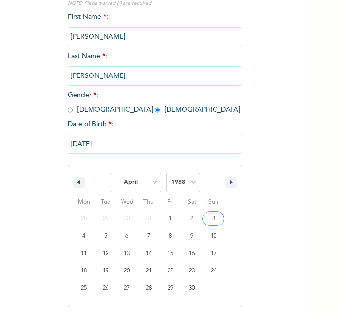
scroll to position [4, 0]
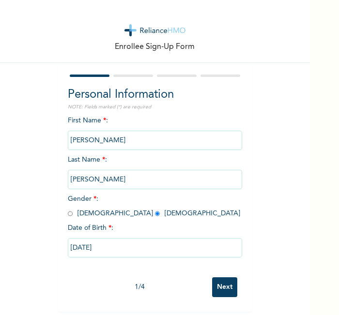
click at [220, 277] on input "Next" at bounding box center [224, 287] width 25 height 20
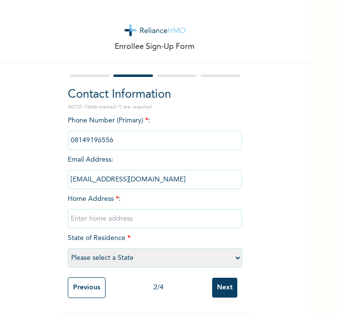
click at [190, 216] on input "text" at bounding box center [155, 218] width 174 height 19
type input "l"
select select "13"
click at [225, 285] on input "Next" at bounding box center [224, 288] width 25 height 20
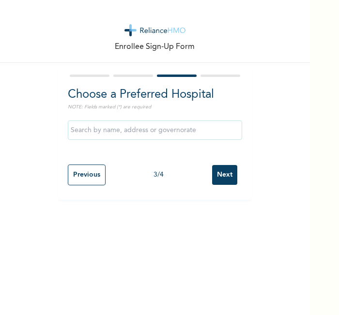
scroll to position [0, 0]
click at [225, 178] on input "Next" at bounding box center [224, 175] width 25 height 20
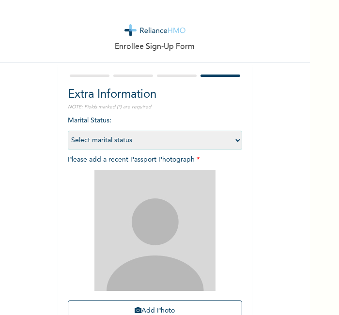
scroll to position [89, 0]
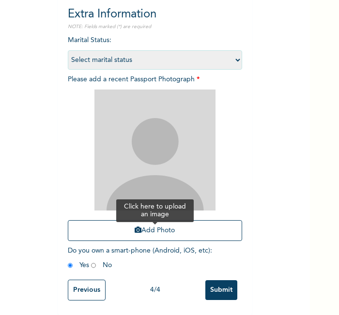
click at [211, 230] on button "Add Photo" at bounding box center [155, 230] width 174 height 21
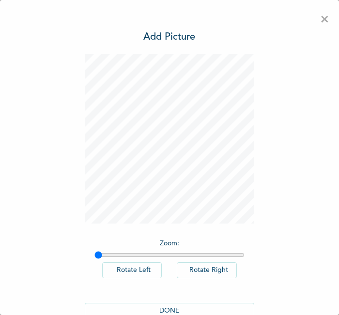
scroll to position [22, 0]
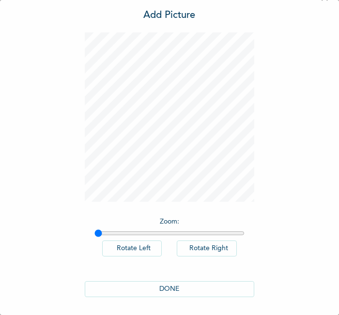
click at [174, 285] on button "DONE" at bounding box center [169, 289] width 169 height 16
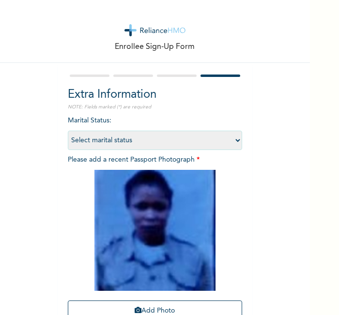
scroll to position [89, 0]
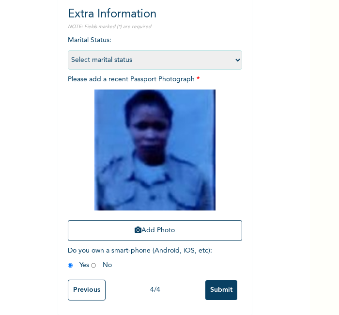
click at [219, 280] on input "Submit" at bounding box center [221, 290] width 32 height 20
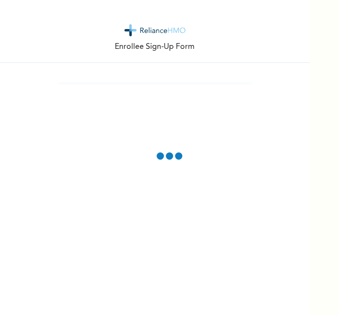
click at [260, 256] on div "Enrollee Sign-Up Form" at bounding box center [155, 157] width 310 height 315
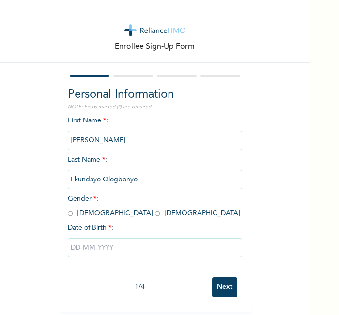
click at [68, 213] on input "radio" at bounding box center [70, 213] width 5 height 9
radio input "true"
click at [126, 252] on input "text" at bounding box center [155, 247] width 174 height 19
select select "8"
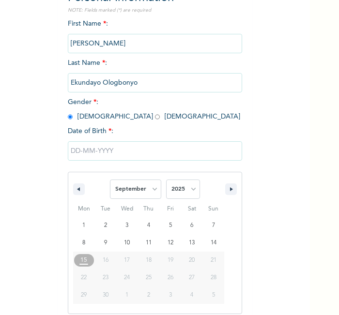
scroll to position [104, 0]
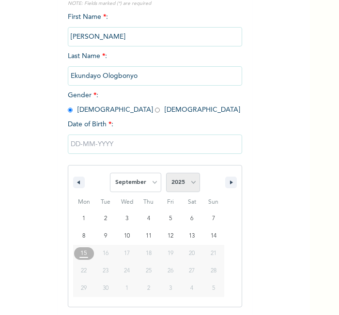
click at [188, 190] on select "2025 2024 2023 2022 2021 2020 2019 2018 2017 2016 2015 2014 2013 2012 2011 2010…" at bounding box center [183, 182] width 34 height 19
select select "1990"
click at [166, 173] on select "2025 2024 2023 2022 2021 2020 2019 2018 2017 2016 2015 2014 2013 2012 2011 2010…" at bounding box center [183, 182] width 34 height 19
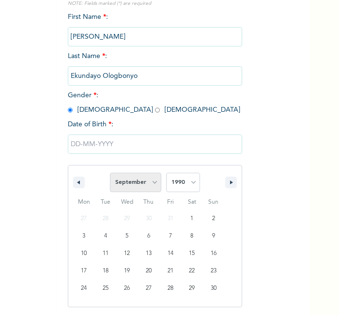
click at [143, 177] on select "January February March April May June July August September October November De…" at bounding box center [135, 182] width 51 height 19
select select "2"
click at [110, 173] on select "January February March April May June July August September October November De…" at bounding box center [135, 182] width 51 height 19
type input "[DATE]"
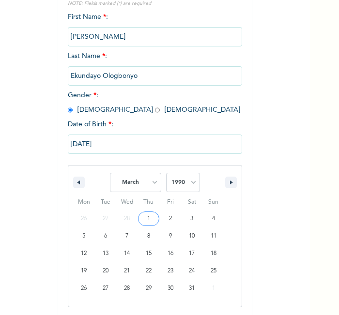
scroll to position [4, 0]
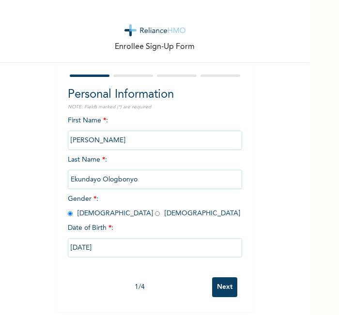
click at [217, 282] on input "Next" at bounding box center [224, 287] width 25 height 20
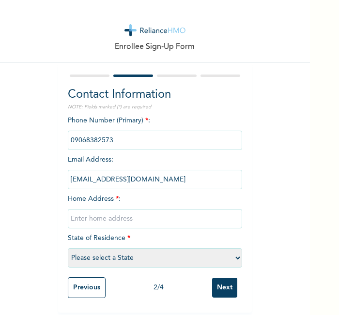
click at [170, 220] on input "text" at bounding box center [155, 218] width 174 height 19
select select "23"
click at [221, 295] on div "Previous 2 / 4 Next" at bounding box center [155, 287] width 174 height 30
click at [218, 286] on input "Next" at bounding box center [224, 288] width 25 height 20
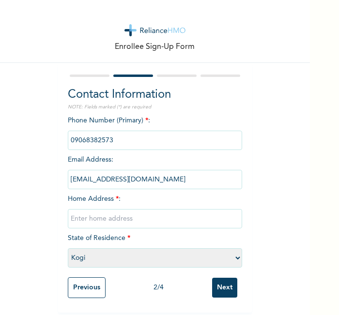
scroll to position [6, 0]
type input "l"
click at [218, 286] on input "Next" at bounding box center [224, 288] width 25 height 20
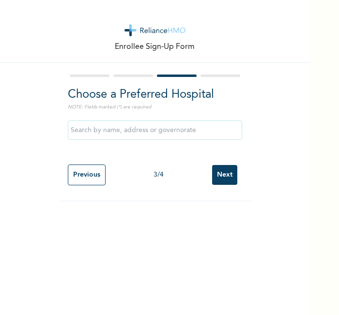
scroll to position [0, 0]
click at [217, 171] on input "Next" at bounding box center [224, 175] width 25 height 20
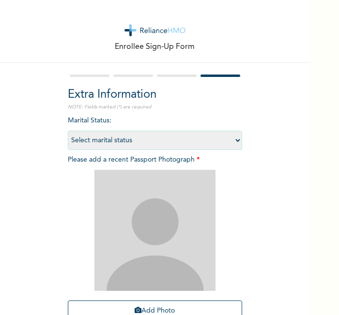
scroll to position [89, 0]
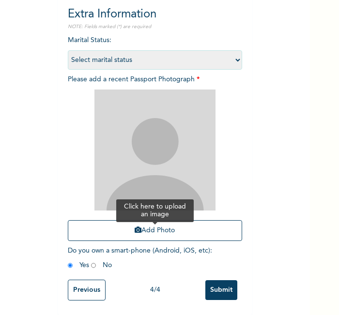
click at [196, 220] on button "Add Photo" at bounding box center [155, 230] width 174 height 21
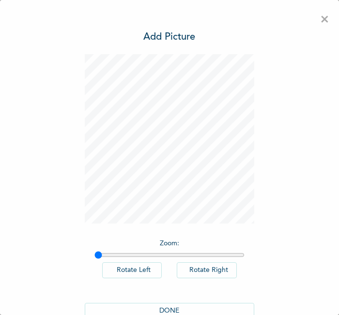
scroll to position [22, 0]
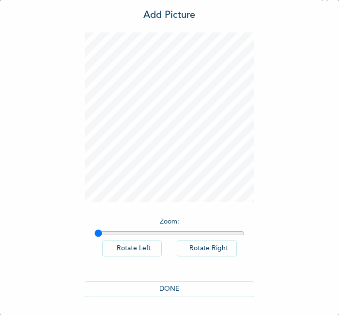
click at [216, 290] on button "DONE" at bounding box center [169, 289] width 169 height 16
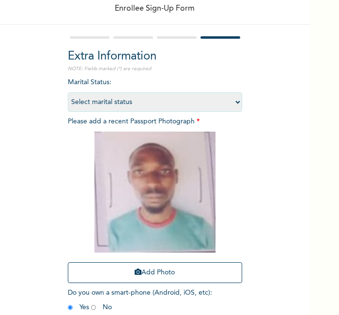
scroll to position [89, 0]
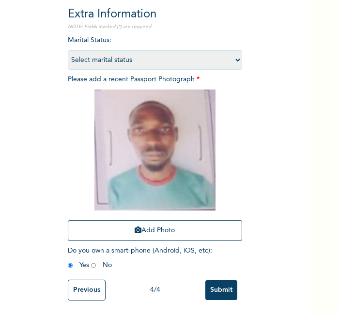
click at [224, 289] on input "Submit" at bounding box center [221, 290] width 32 height 20
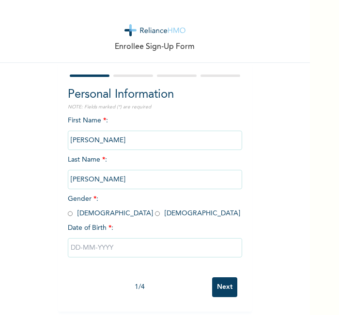
click at [68, 214] on input "radio" at bounding box center [70, 213] width 5 height 9
radio input "true"
click at [112, 247] on input "text" at bounding box center [155, 247] width 174 height 19
select select "8"
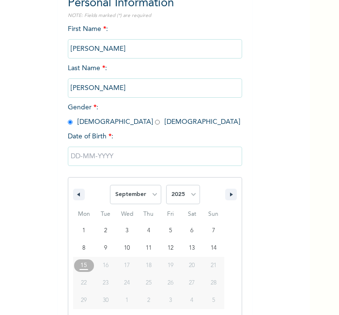
scroll to position [104, 0]
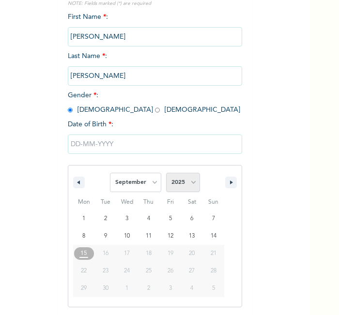
click at [177, 182] on select "2025 2024 2023 2022 2021 2020 2019 2018 2017 2016 2015 2014 2013 2012 2011 2010…" at bounding box center [183, 182] width 34 height 19
select select "1980"
click at [166, 173] on select "2025 2024 2023 2022 2021 2020 2019 2018 2017 2016 2015 2014 2013 2012 2011 2010…" at bounding box center [183, 182] width 34 height 19
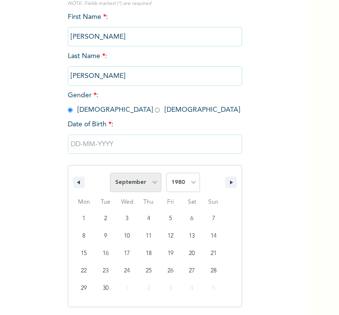
click at [148, 173] on select "January February March April May June July August September October November De…" at bounding box center [135, 182] width 51 height 19
select select "4"
click at [110, 173] on select "January February March April May June July August September October November De…" at bounding box center [135, 182] width 51 height 19
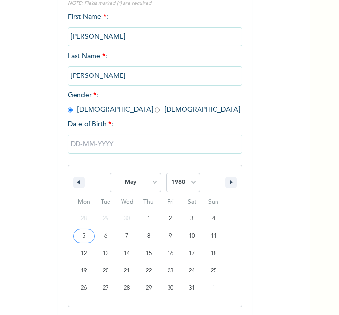
type input "05/05/1980"
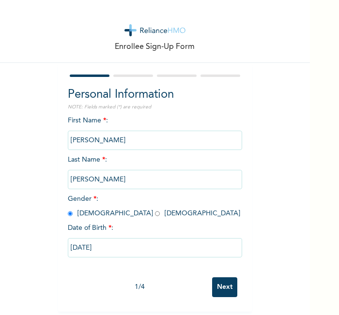
scroll to position [4, 0]
click at [218, 277] on input "Next" at bounding box center [224, 287] width 25 height 20
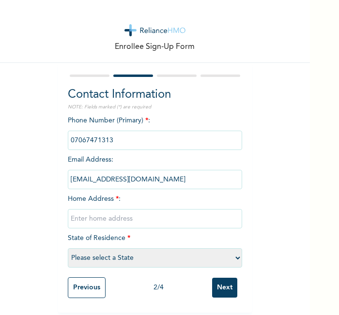
click at [154, 212] on input "text" at bounding box center [155, 218] width 174 height 19
type input "l"
select select "25"
click at [219, 278] on input "Next" at bounding box center [224, 288] width 25 height 20
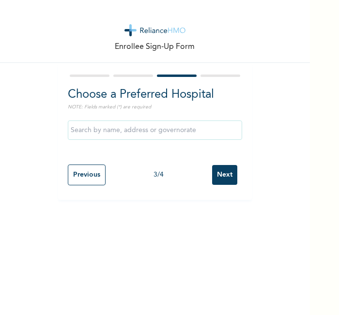
click at [224, 182] on input "Next" at bounding box center [224, 175] width 25 height 20
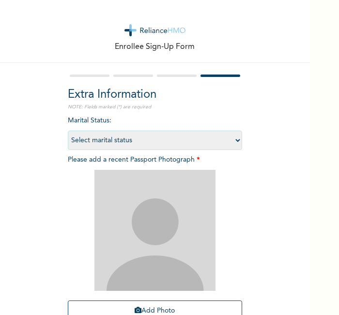
scroll to position [89, 0]
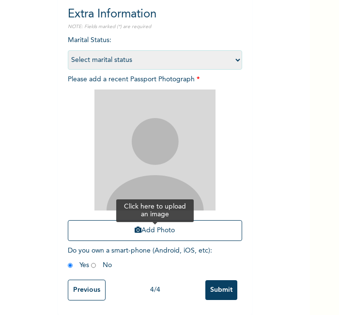
click at [206, 223] on button "Add Photo" at bounding box center [155, 230] width 174 height 21
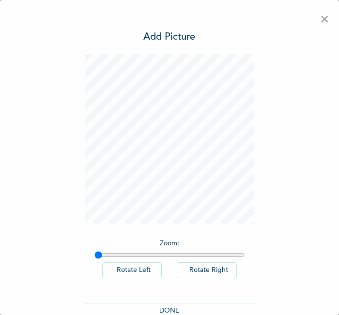
scroll to position [0, 0]
click at [170, 303] on button "DONE" at bounding box center [169, 311] width 169 height 16
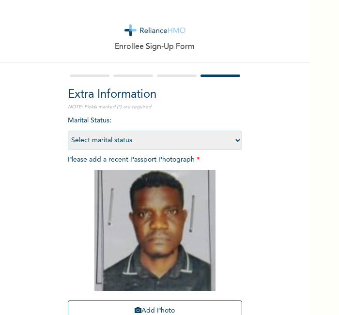
scroll to position [89, 0]
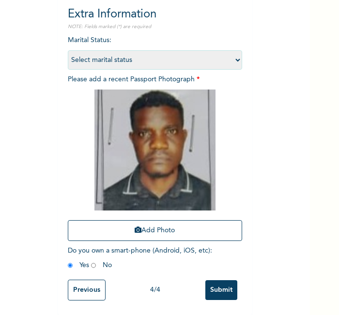
click at [224, 280] on input "Submit" at bounding box center [221, 290] width 32 height 20
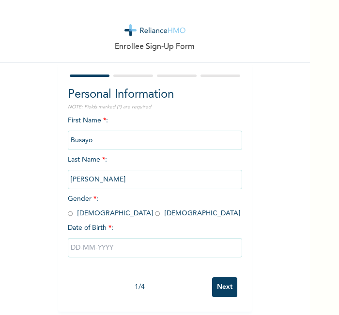
click at [260, 274] on div "Enrollee Sign-Up Form Personal Information NOTE: Fields marked (*) are required…" at bounding box center [155, 156] width 310 height 312
click at [89, 217] on div "First Name * : Busayo Last Name * : [PERSON_NAME] Gender * : [DEMOGRAPHIC_DATA]…" at bounding box center [155, 194] width 174 height 157
click at [155, 215] on input "radio" at bounding box center [157, 213] width 5 height 9
radio input "true"
click at [110, 245] on input "text" at bounding box center [155, 247] width 174 height 19
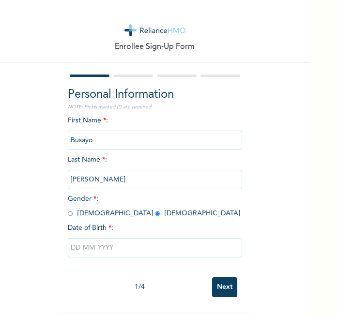
select select "8"
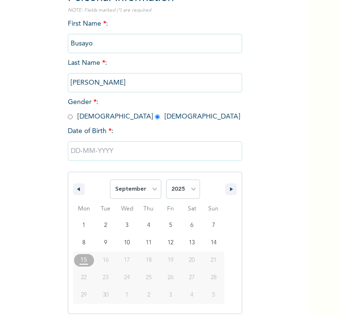
scroll to position [104, 0]
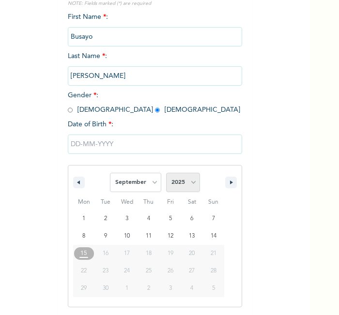
click at [176, 181] on select "2025 2024 2023 2022 2021 2020 2019 2018 2017 2016 2015 2014 2013 2012 2011 2010…" at bounding box center [183, 182] width 34 height 19
select select "1983"
click at [166, 173] on select "2025 2024 2023 2022 2021 2020 2019 2018 2017 2016 2015 2014 2013 2012 2011 2010…" at bounding box center [183, 182] width 34 height 19
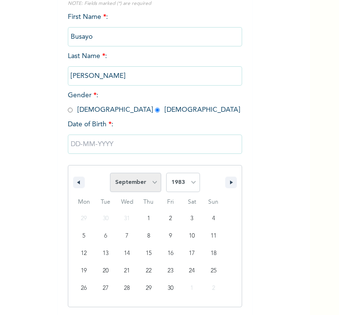
click at [148, 185] on select "January February March April May June July August September October November De…" at bounding box center [135, 182] width 51 height 19
select select "6"
click at [110, 173] on select "January February March April May June July August September October November De…" at bounding box center [135, 182] width 51 height 19
type input "[DATE]"
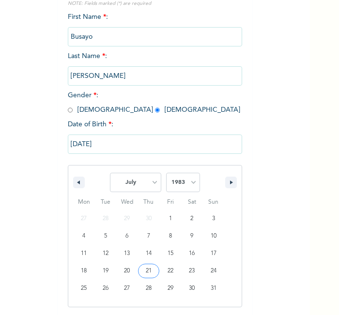
scroll to position [4, 0]
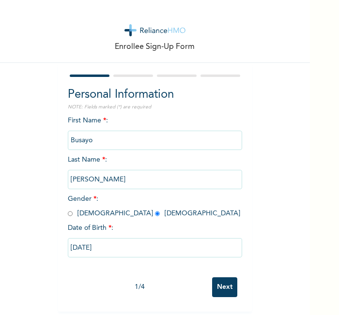
click at [221, 277] on input "Next" at bounding box center [224, 287] width 25 height 20
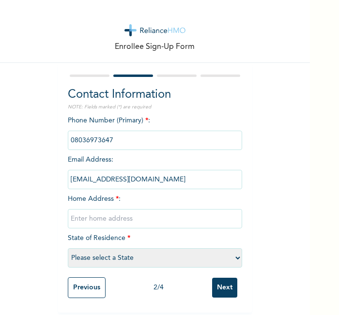
click at [169, 212] on input "text" at bounding box center [155, 218] width 174 height 19
type input "l"
select select "25"
click at [224, 286] on input "Next" at bounding box center [224, 288] width 25 height 20
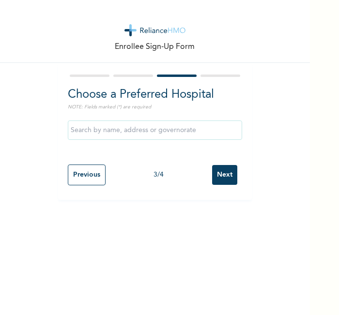
click at [223, 173] on input "Next" at bounding box center [224, 175] width 25 height 20
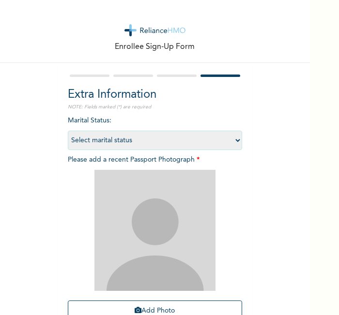
scroll to position [89, 0]
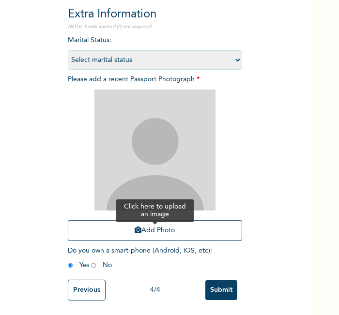
click at [203, 220] on button "Add Photo" at bounding box center [155, 230] width 174 height 21
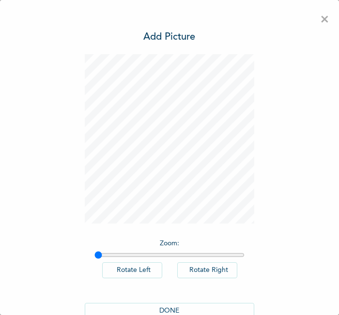
scroll to position [0, 0]
click at [196, 300] on div "DONE" at bounding box center [169, 310] width 169 height 35
click at [222, 300] on div "DONE" at bounding box center [169, 310] width 169 height 35
click at [224, 303] on button "DONE" at bounding box center [169, 311] width 169 height 16
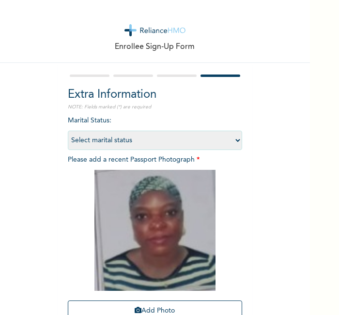
scroll to position [89, 0]
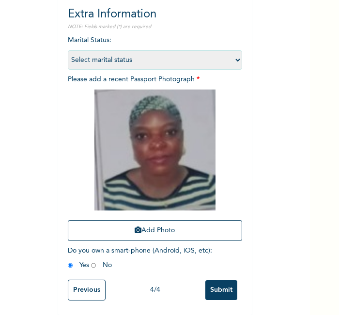
click at [211, 281] on input "Submit" at bounding box center [221, 290] width 32 height 20
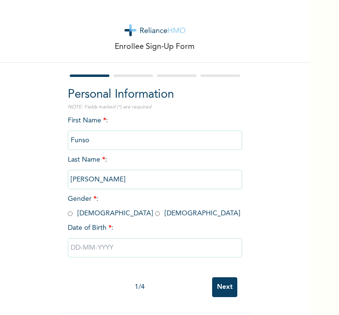
click at [256, 273] on div "Enrollee Sign-Up Form Personal Information NOTE: Fields marked (*) are required…" at bounding box center [155, 156] width 310 height 312
click at [68, 211] on input "radio" at bounding box center [70, 213] width 5 height 9
radio input "true"
click at [100, 241] on input "text" at bounding box center [155, 247] width 174 height 19
select select "8"
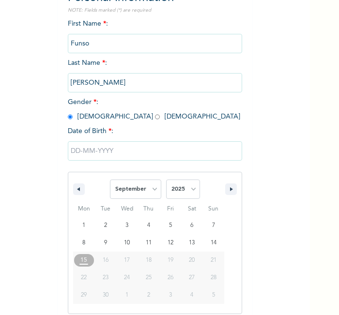
scroll to position [104, 0]
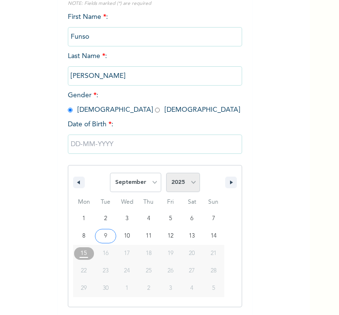
click at [186, 182] on select "2025 2024 2023 2022 2021 2020 2019 2018 2017 2016 2015 2014 2013 2012 2011 2010…" at bounding box center [183, 182] width 34 height 19
select select "1979"
click at [166, 173] on select "2025 2024 2023 2022 2021 2020 2019 2018 2017 2016 2015 2014 2013 2012 2011 2010…" at bounding box center [183, 182] width 34 height 19
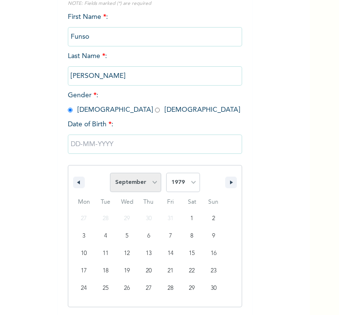
click at [126, 188] on select "January February March April May June July August September October November De…" at bounding box center [135, 182] width 51 height 19
select select "2"
click at [110, 173] on select "January February March April May June July August September October November De…" at bounding box center [135, 182] width 51 height 19
type input "03/20/1979"
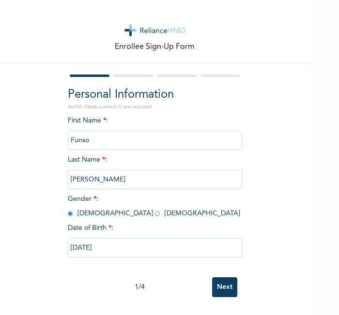
click at [214, 277] on input "Next" at bounding box center [224, 287] width 25 height 20
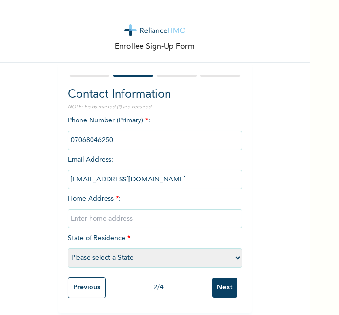
click at [149, 220] on input "text" at bounding box center [155, 218] width 174 height 19
type input "l"
select select "25"
click at [228, 280] on input "Next" at bounding box center [224, 288] width 25 height 20
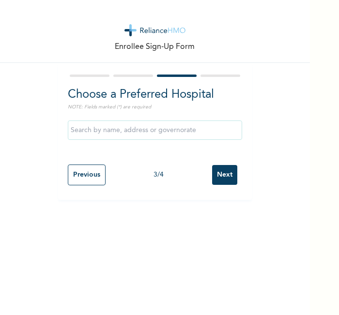
scroll to position [0, 0]
click at [225, 171] on input "Next" at bounding box center [224, 175] width 25 height 20
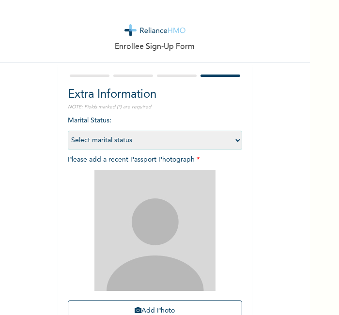
scroll to position [89, 0]
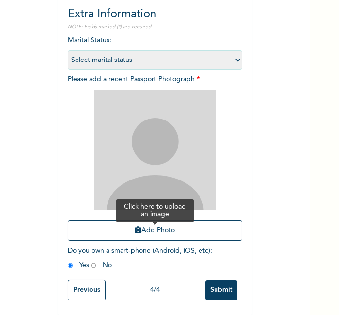
click at [157, 223] on button "Add Photo" at bounding box center [155, 230] width 174 height 21
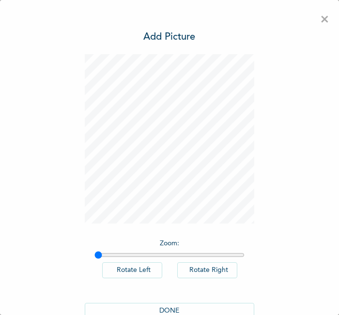
scroll to position [0, 0]
click at [144, 314] on button "DONE" at bounding box center [169, 311] width 169 height 16
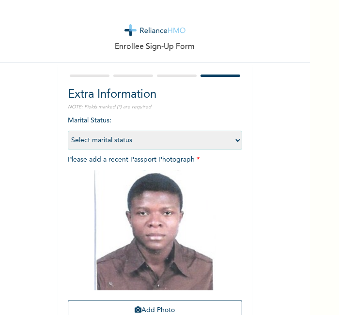
scroll to position [88, 0]
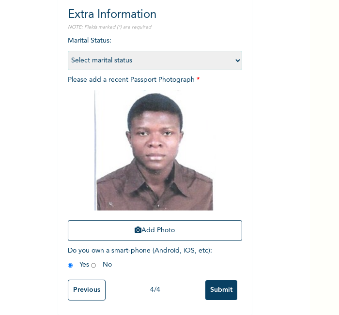
click at [213, 291] on input "Submit" at bounding box center [221, 290] width 32 height 20
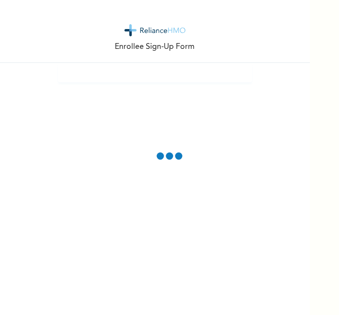
scroll to position [0, 0]
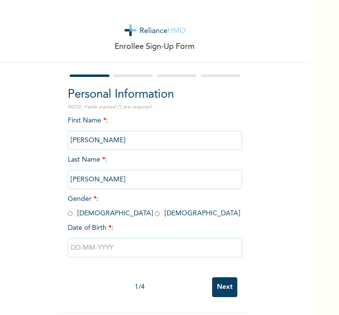
click at [281, 244] on div "Enrollee Sign-Up Form Personal Information NOTE: Fields marked (*) are required…" at bounding box center [155, 156] width 310 height 312
click at [68, 211] on input "radio" at bounding box center [70, 213] width 5 height 9
radio input "true"
click at [97, 258] on div at bounding box center [155, 247] width 174 height 29
click at [95, 249] on input "text" at bounding box center [155, 247] width 174 height 19
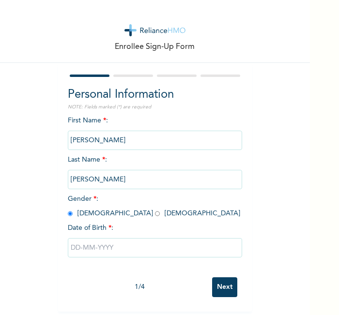
select select "8"
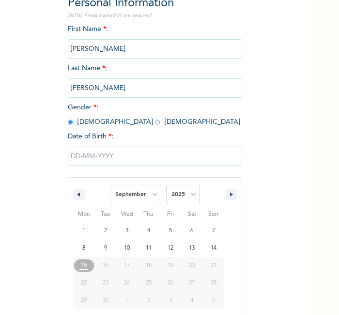
scroll to position [104, 0]
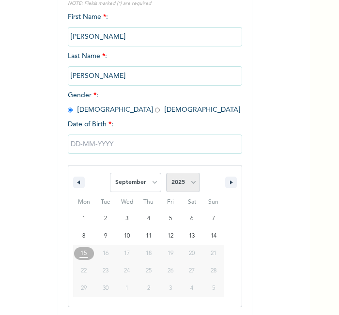
click at [185, 177] on select "2025 2024 2023 2022 2021 2020 2019 2018 2017 2016 2015 2014 2013 2012 2011 2010…" at bounding box center [183, 182] width 34 height 19
select select "1988"
click at [166, 173] on select "2025 2024 2023 2022 2021 2020 2019 2018 2017 2016 2015 2014 2013 2012 2011 2010…" at bounding box center [183, 182] width 34 height 19
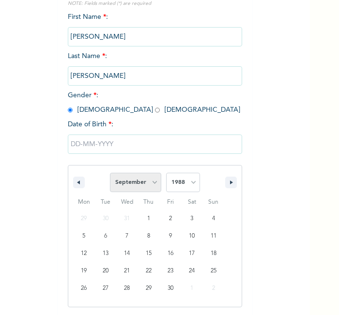
click at [139, 177] on select "January February March April May June July August September October November De…" at bounding box center [135, 182] width 51 height 19
select select "11"
click at [110, 173] on select "January February March April May June July August September October November De…" at bounding box center [135, 182] width 51 height 19
type input "12/25/1988"
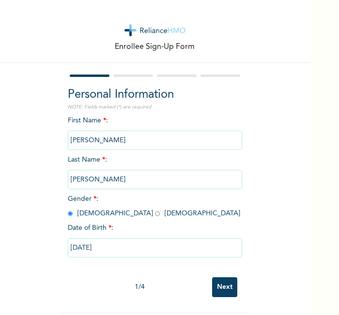
click at [226, 285] on input "Next" at bounding box center [224, 287] width 25 height 20
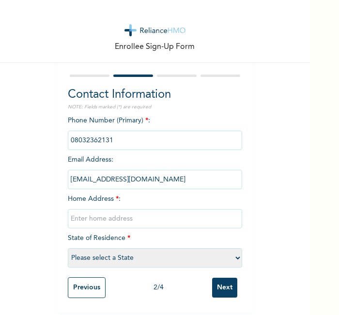
click at [199, 211] on input "text" at bounding box center [155, 218] width 174 height 19
type input "l"
select select "25"
click at [219, 279] on input "Next" at bounding box center [224, 288] width 25 height 20
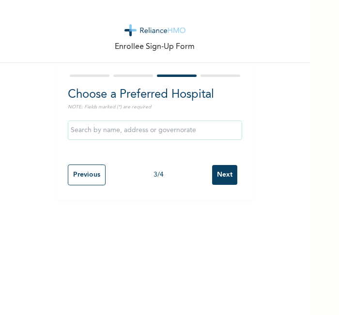
scroll to position [0, 0]
click at [221, 178] on input "Next" at bounding box center [224, 175] width 25 height 20
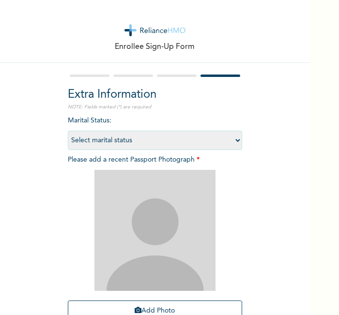
scroll to position [89, 0]
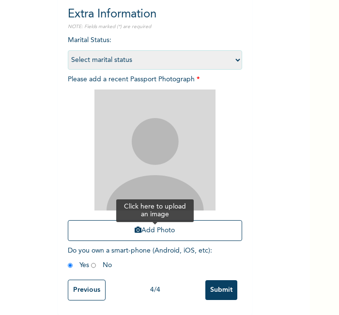
click at [202, 227] on button "Add Photo" at bounding box center [155, 230] width 174 height 21
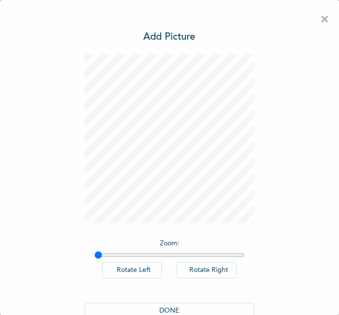
click at [210, 307] on button "DONE" at bounding box center [169, 311] width 169 height 16
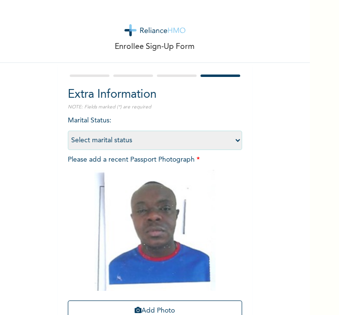
scroll to position [89, 0]
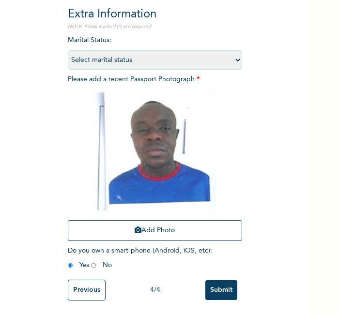
click at [224, 280] on input "Submit" at bounding box center [221, 290] width 32 height 20
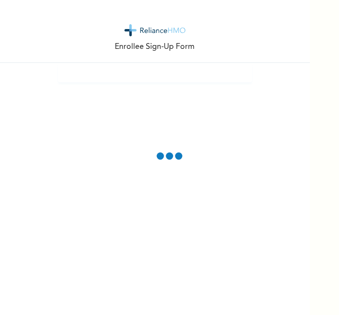
scroll to position [0, 0]
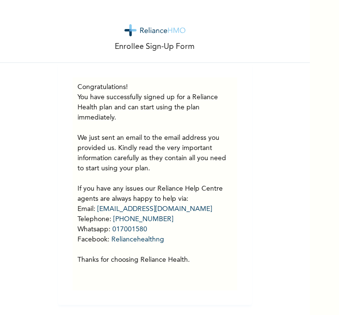
click at [260, 30] on div "Enrollee Sign-Up Form" at bounding box center [155, 31] width 310 height 63
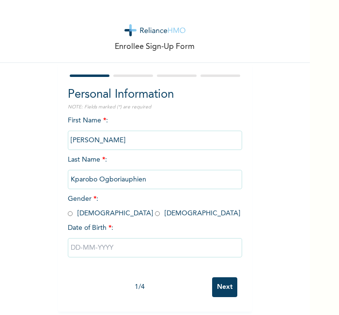
click at [68, 213] on input "radio" at bounding box center [70, 213] width 5 height 9
radio input "true"
click at [94, 244] on input "text" at bounding box center [155, 247] width 174 height 19
select select "8"
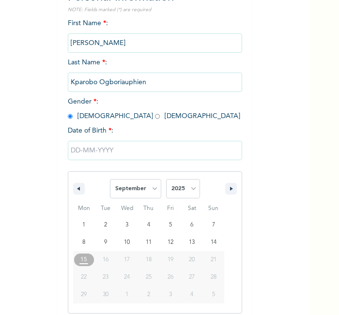
scroll to position [104, 0]
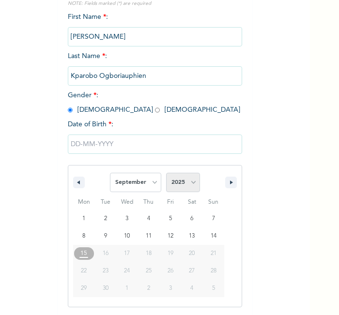
click at [186, 186] on select "2025 2024 2023 2022 2021 2020 2019 2018 2017 2016 2015 2014 2013 2012 2011 2010…" at bounding box center [183, 182] width 34 height 19
select select "1981"
click at [166, 173] on select "2025 2024 2023 2022 2021 2020 2019 2018 2017 2016 2015 2014 2013 2012 2011 2010…" at bounding box center [183, 182] width 34 height 19
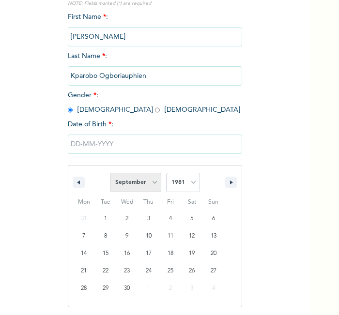
click at [126, 181] on select "January February March April May June July August September October November De…" at bounding box center [135, 182] width 51 height 19
select select "9"
click at [110, 173] on select "January February March April May June July August September October November De…" at bounding box center [135, 182] width 51 height 19
type input "[DATE]"
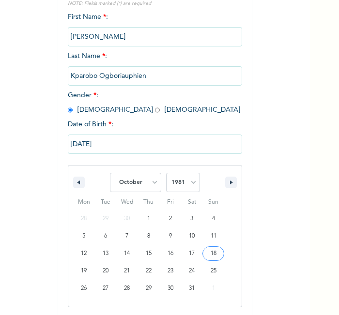
scroll to position [4, 0]
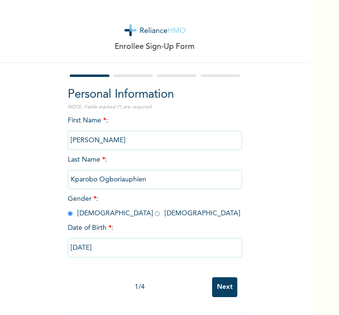
click at [219, 272] on div "1 / 4 Next" at bounding box center [155, 287] width 174 height 30
click at [220, 281] on input "Next" at bounding box center [224, 287] width 25 height 20
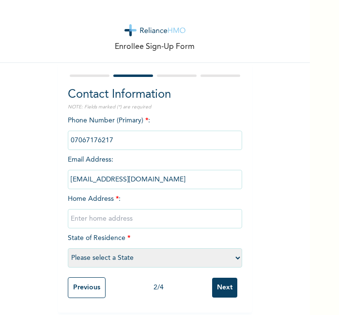
click at [177, 211] on input "text" at bounding box center [155, 218] width 174 height 19
type input "l"
select select "25"
click at [221, 287] on input "Next" at bounding box center [224, 288] width 25 height 20
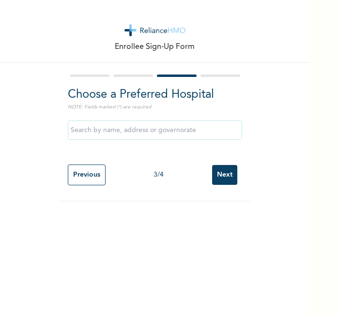
click at [224, 180] on input "Next" at bounding box center [224, 175] width 25 height 20
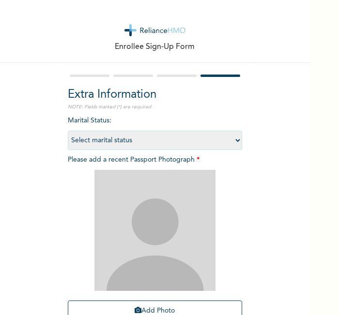
scroll to position [89, 0]
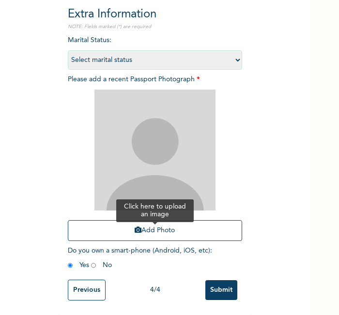
click at [197, 220] on button "Add Photo" at bounding box center [155, 230] width 174 height 21
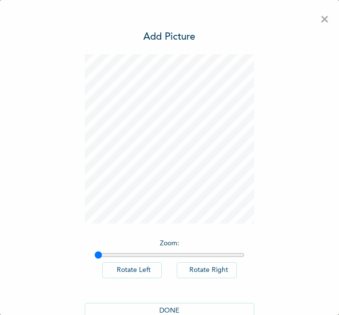
click at [165, 301] on div "DONE" at bounding box center [169, 310] width 169 height 35
click at [165, 305] on button "DONE" at bounding box center [169, 311] width 169 height 16
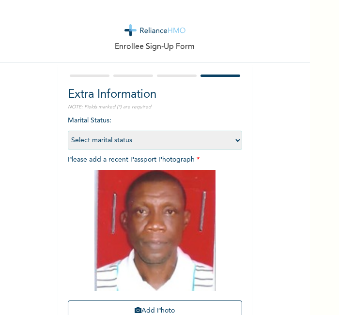
scroll to position [89, 0]
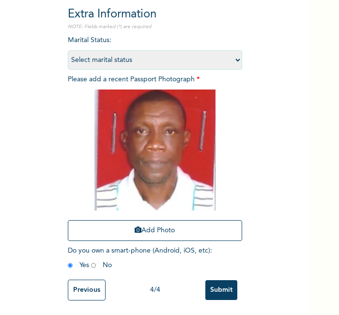
click at [224, 280] on input "Submit" at bounding box center [221, 290] width 32 height 20
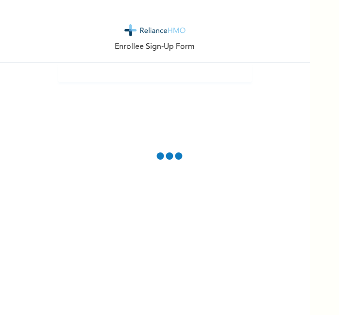
scroll to position [0, 0]
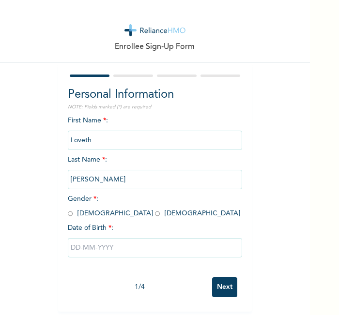
click at [252, 21] on div "Enrollee Sign-Up Form" at bounding box center [155, 31] width 310 height 63
click at [155, 213] on input "radio" at bounding box center [157, 213] width 5 height 9
radio input "true"
click at [102, 245] on input "text" at bounding box center [155, 247] width 174 height 19
select select "8"
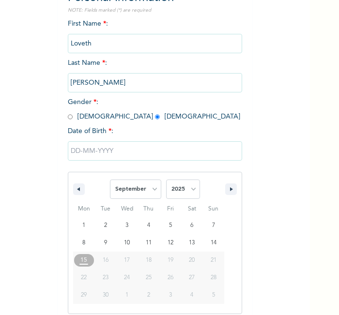
scroll to position [104, 0]
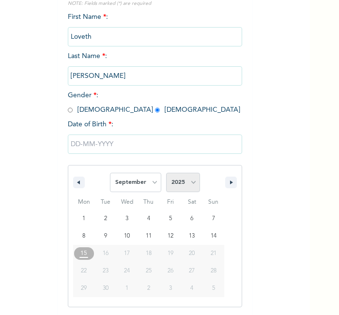
click at [174, 181] on select "2025 2024 2023 2022 2021 2020 2019 2018 2017 2016 2015 2014 2013 2012 2011 2010…" at bounding box center [183, 182] width 34 height 19
select select "1991"
click at [166, 173] on select "2025 2024 2023 2022 2021 2020 2019 2018 2017 2016 2015 2014 2013 2012 2011 2010…" at bounding box center [183, 182] width 34 height 19
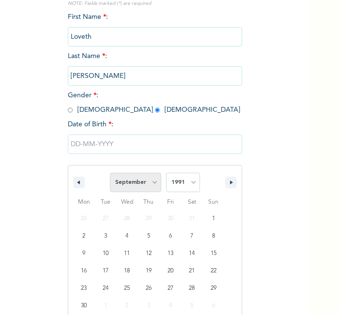
click at [151, 173] on select "January February March April May June July August September October November De…" at bounding box center [135, 182] width 51 height 19
select select "3"
click at [110, 173] on select "January February March April May June July August September October November De…" at bounding box center [135, 182] width 51 height 19
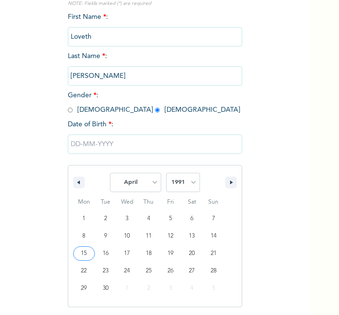
type input "[DATE]"
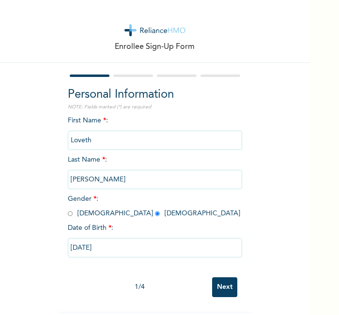
scroll to position [4, 0]
click at [223, 281] on input "Next" at bounding box center [224, 287] width 25 height 20
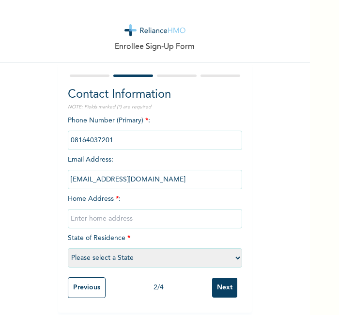
click at [171, 210] on input "text" at bounding box center [155, 218] width 174 height 19
type input "l"
select select "25"
click at [218, 287] on input "Next" at bounding box center [224, 288] width 25 height 20
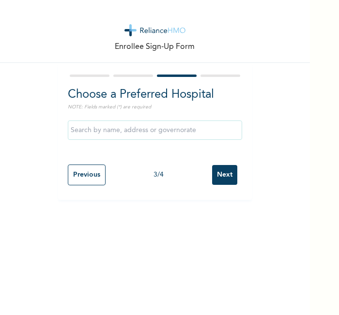
scroll to position [0, 0]
click at [221, 172] on input "Next" at bounding box center [224, 175] width 25 height 20
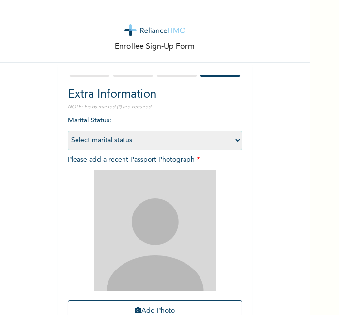
scroll to position [89, 0]
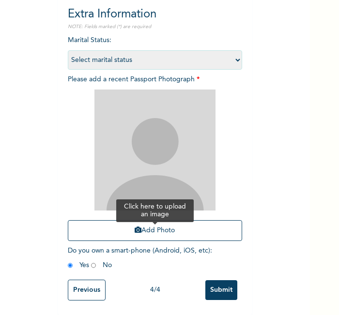
click at [199, 227] on button "Add Photo" at bounding box center [155, 230] width 174 height 21
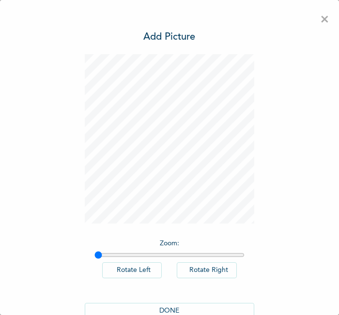
click at [171, 306] on button "DONE" at bounding box center [169, 311] width 169 height 16
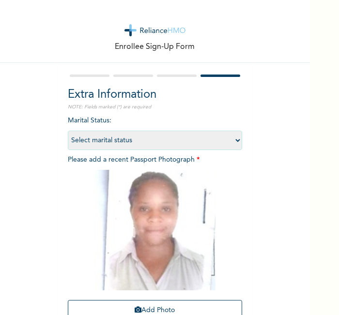
scroll to position [88, 0]
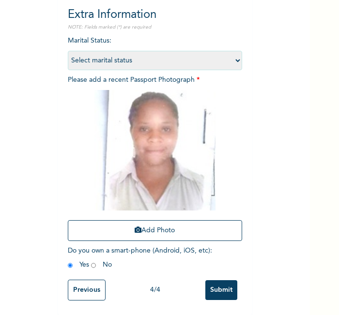
click at [211, 287] on input "Submit" at bounding box center [221, 290] width 32 height 20
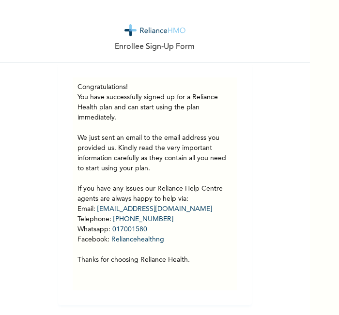
click at [297, 7] on div "Enrollee Sign-Up Form" at bounding box center [155, 31] width 310 height 63
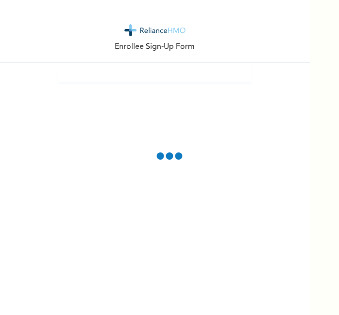
click at [154, 47] on p "Enrollee Sign-Up Form" at bounding box center [155, 47] width 80 height 12
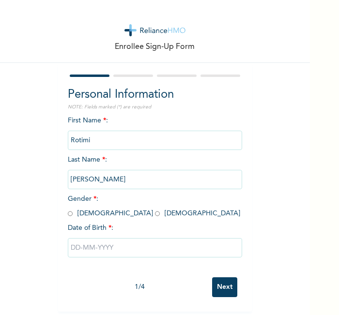
click at [68, 212] on input "radio" at bounding box center [70, 213] width 5 height 9
radio input "true"
click at [92, 241] on input "text" at bounding box center [155, 247] width 174 height 19
select select "8"
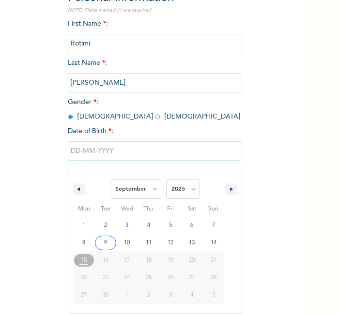
scroll to position [104, 0]
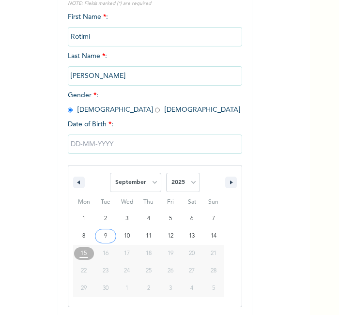
drag, startPoint x: 178, startPoint y: 188, endPoint x: 178, endPoint y: 136, distance: 51.3
click at [178, 136] on div "January February March April May June July August September October November [D…" at bounding box center [155, 219] width 174 height 178
select select "1975"
click at [166, 173] on select "2025 2024 2023 2022 2021 2020 2019 2018 2017 2016 2015 2014 2013 2012 2011 2010…" at bounding box center [183, 182] width 34 height 19
type input "[DATE]"
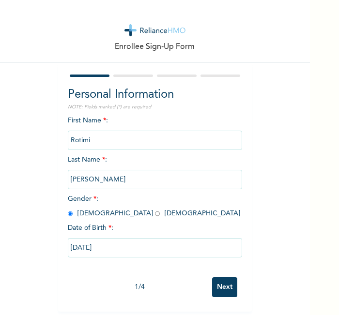
scroll to position [4, 0]
click at [218, 278] on input "Next" at bounding box center [224, 287] width 25 height 20
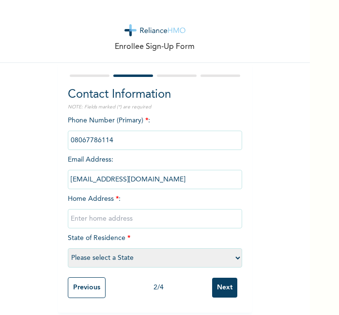
click at [177, 217] on input "text" at bounding box center [155, 218] width 174 height 19
type input "l"
select select "28"
click at [212, 278] on input "Next" at bounding box center [224, 288] width 25 height 20
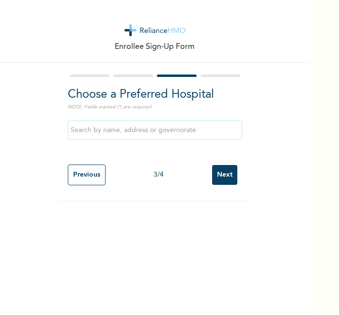
click at [220, 176] on input "Next" at bounding box center [224, 175] width 25 height 20
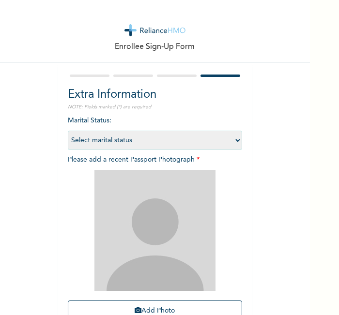
scroll to position [89, 0]
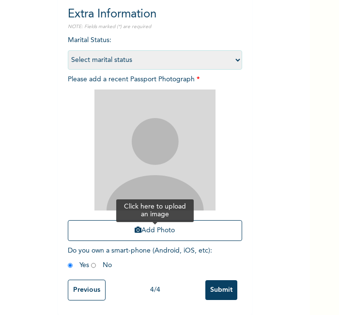
click at [206, 225] on button "Add Photo" at bounding box center [155, 230] width 174 height 21
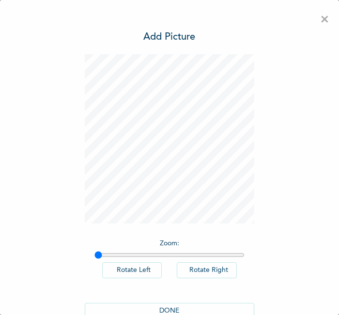
scroll to position [22, 0]
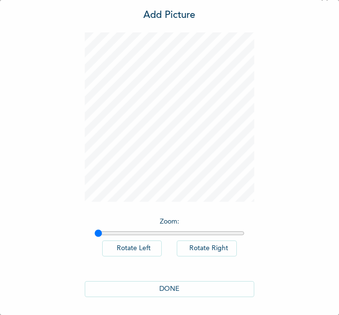
click at [168, 286] on button "DONE" at bounding box center [169, 289] width 169 height 16
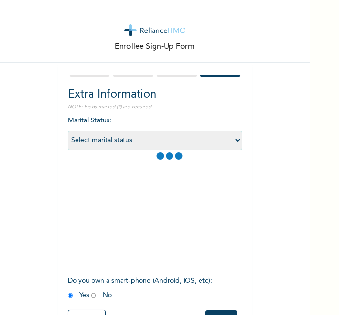
scroll to position [89, 0]
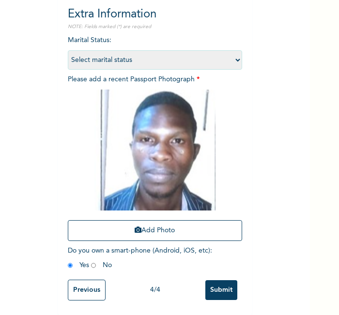
click at [213, 291] on input "Submit" at bounding box center [221, 290] width 32 height 20
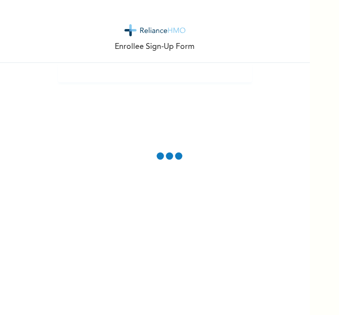
click at [245, 7] on div "Enrollee Sign-Up Form" at bounding box center [155, 31] width 310 height 63
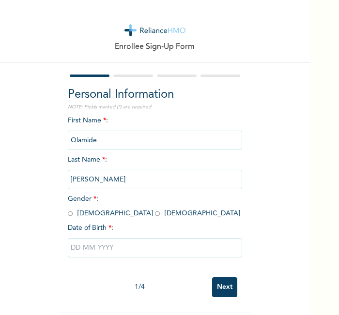
click at [68, 214] on input "radio" at bounding box center [70, 213] width 5 height 9
radio input "true"
click at [98, 249] on input "text" at bounding box center [155, 247] width 174 height 19
select select "8"
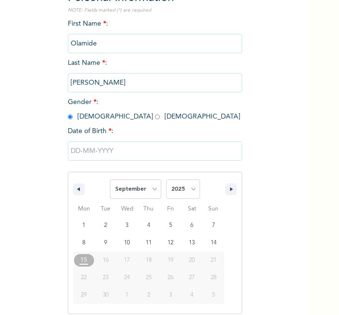
scroll to position [104, 0]
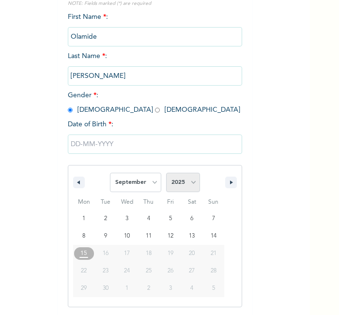
click at [181, 180] on select "2025 2024 2023 2022 2021 2020 2019 2018 2017 2016 2015 2014 2013 2012 2011 2010…" at bounding box center [183, 182] width 34 height 19
select select "1996"
click at [166, 173] on select "2025 2024 2023 2022 2021 2020 2019 2018 2017 2016 2015 2014 2013 2012 2011 2010…" at bounding box center [183, 182] width 34 height 19
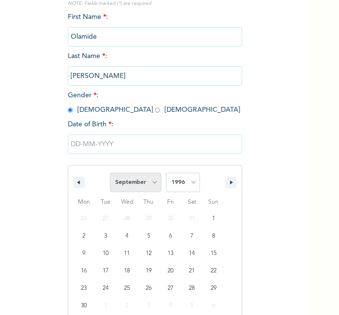
click at [148, 178] on select "January February March April May June July August September October November De…" at bounding box center [135, 182] width 51 height 19
select select "4"
click at [110, 173] on select "January February March April May June July August September October November De…" at bounding box center [135, 182] width 51 height 19
type input "[DATE]"
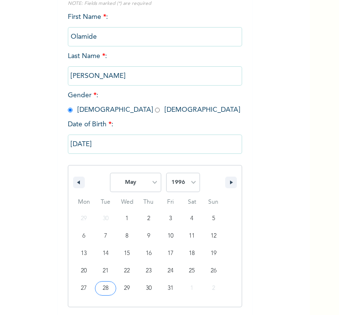
scroll to position [4, 0]
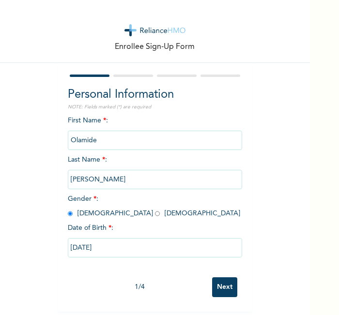
click at [214, 277] on input "Next" at bounding box center [224, 287] width 25 height 20
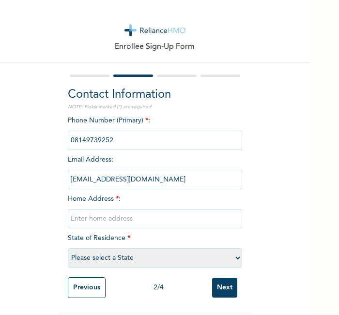
click at [196, 209] on input "text" at bounding box center [155, 218] width 174 height 19
type input "l"
select select "25"
click at [222, 280] on input "Next" at bounding box center [224, 288] width 25 height 20
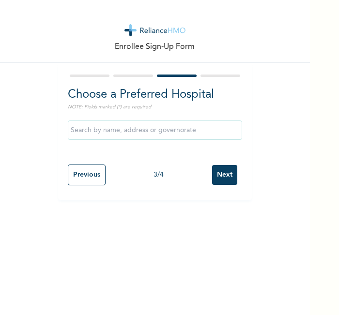
scroll to position [0, 0]
click at [221, 179] on input "Next" at bounding box center [224, 175] width 25 height 20
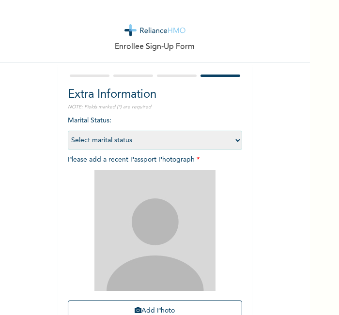
scroll to position [89, 0]
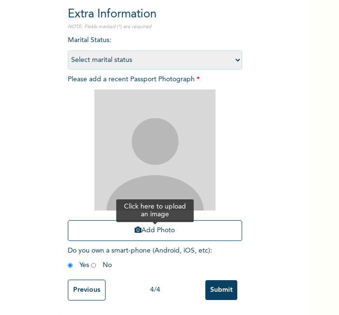
click at [193, 220] on button "Add Photo" at bounding box center [155, 230] width 174 height 21
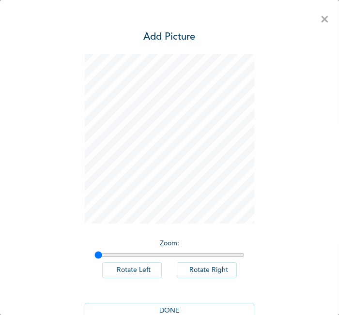
click at [156, 313] on button "DONE" at bounding box center [169, 311] width 169 height 16
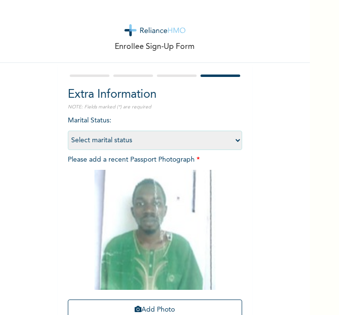
scroll to position [88, 0]
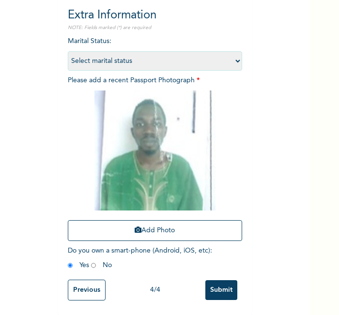
click at [214, 280] on input "Submit" at bounding box center [221, 290] width 32 height 20
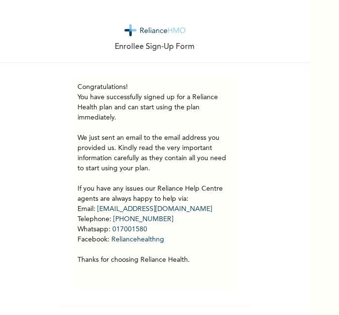
click at [155, 37] on div "Enrollee Sign-Up Form" at bounding box center [155, 31] width 310 height 63
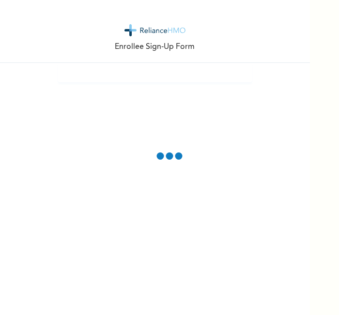
click at [166, 81] on div at bounding box center [155, 72] width 194 height 19
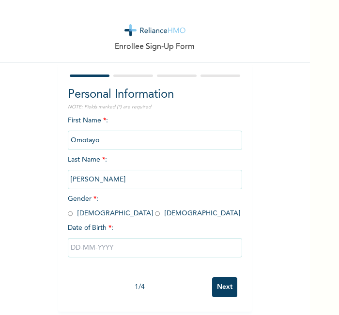
click at [68, 212] on input "radio" at bounding box center [70, 213] width 5 height 9
radio input "true"
click at [105, 244] on input "text" at bounding box center [155, 247] width 174 height 19
select select "8"
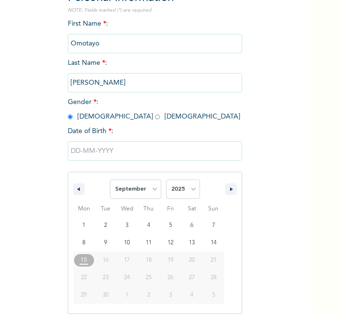
scroll to position [104, 0]
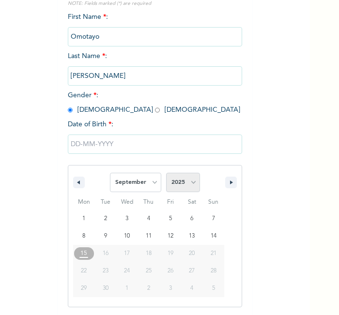
click at [181, 181] on select "2025 2024 2023 2022 2021 2020 2019 2018 2017 2016 2015 2014 2013 2012 2011 2010…" at bounding box center [183, 182] width 34 height 19
select select "1999"
click at [166, 173] on select "2025 2024 2023 2022 2021 2020 2019 2018 2017 2016 2015 2014 2013 2012 2011 2010…" at bounding box center [183, 182] width 34 height 19
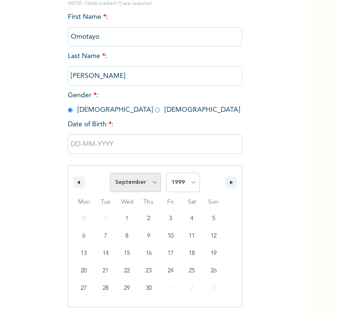
click at [141, 185] on select "January February March April May June July August September October November De…" at bounding box center [135, 182] width 51 height 19
select select "2"
click at [110, 173] on select "January February March April May June July August September October November De…" at bounding box center [135, 182] width 51 height 19
type input "[DATE]"
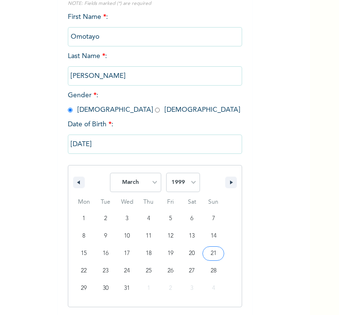
scroll to position [4, 0]
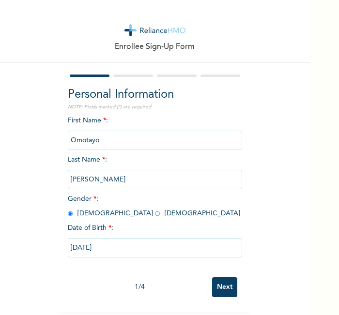
click at [225, 283] on input "Next" at bounding box center [224, 287] width 25 height 20
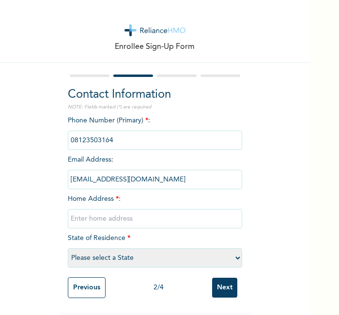
click at [188, 215] on input "text" at bounding box center [155, 218] width 174 height 19
type input "l"
select select "28"
click at [225, 281] on input "Next" at bounding box center [224, 288] width 25 height 20
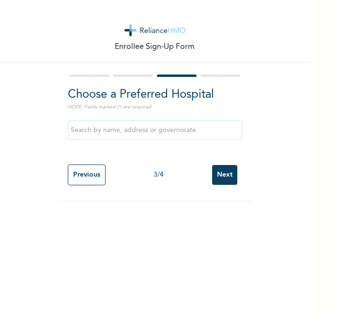
click at [214, 177] on input "Next" at bounding box center [224, 175] width 25 height 20
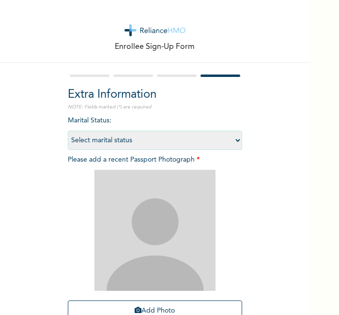
scroll to position [89, 0]
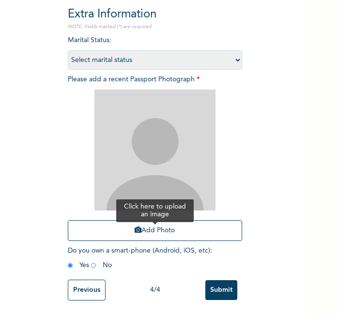
click at [205, 228] on button "Add Photo" at bounding box center [155, 230] width 174 height 21
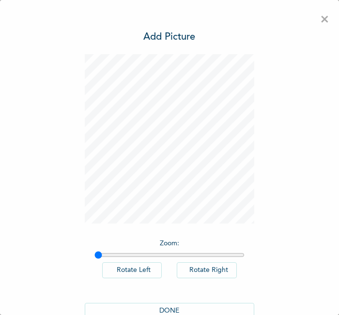
scroll to position [0, 0]
click at [181, 303] on button "DONE" at bounding box center [169, 311] width 169 height 16
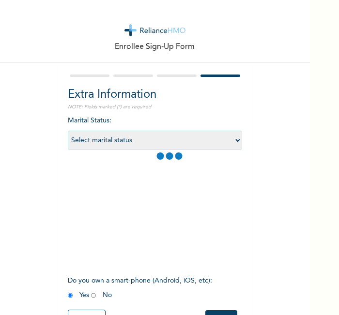
click at [182, 305] on div "Previous 4 / 4 Submit" at bounding box center [155, 320] width 174 height 30
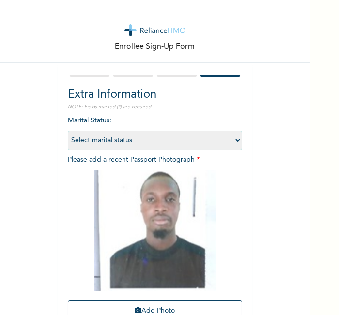
scroll to position [89, 0]
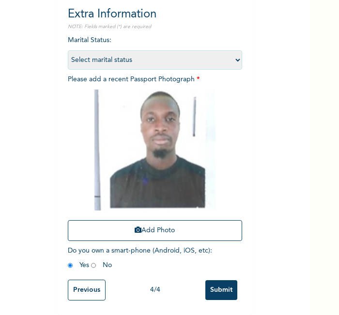
click at [215, 283] on input "Submit" at bounding box center [221, 290] width 32 height 20
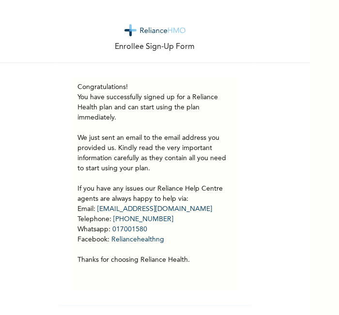
click at [78, 28] on div "Enrollee Sign-Up Form" at bounding box center [155, 31] width 310 height 63
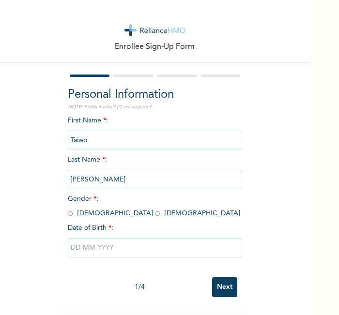
scroll to position [4, 0]
click at [68, 209] on input "radio" at bounding box center [70, 213] width 5 height 9
radio input "true"
click at [109, 241] on input "text" at bounding box center [155, 247] width 174 height 19
select select "8"
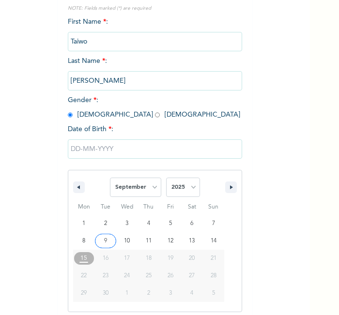
scroll to position [104, 0]
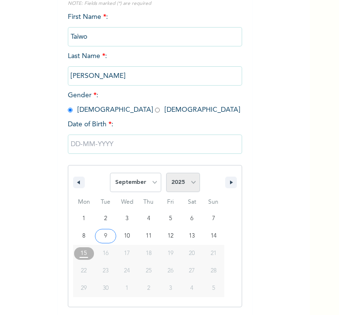
click at [191, 180] on select "2025 2024 2023 2022 2021 2020 2019 2018 2017 2016 2015 2014 2013 2012 2011 2010…" at bounding box center [183, 182] width 34 height 19
select select "1968"
click at [166, 173] on select "2025 2024 2023 2022 2021 2020 2019 2018 2017 2016 2015 2014 2013 2012 2011 2010…" at bounding box center [183, 182] width 34 height 19
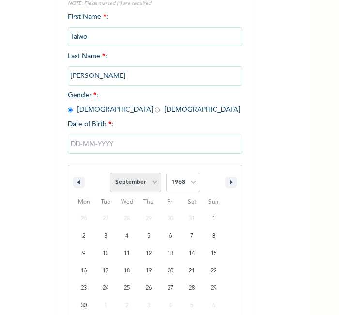
click at [134, 190] on select "January February March April May June July August September October November De…" at bounding box center [135, 182] width 51 height 19
select select "2"
click at [110, 173] on select "January February March April May June July August September October November De…" at bounding box center [135, 182] width 51 height 19
type input "[DATE]"
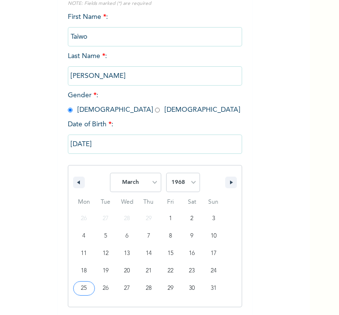
scroll to position [4, 0]
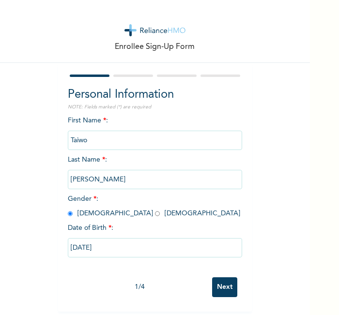
click at [221, 283] on input "Next" at bounding box center [224, 287] width 25 height 20
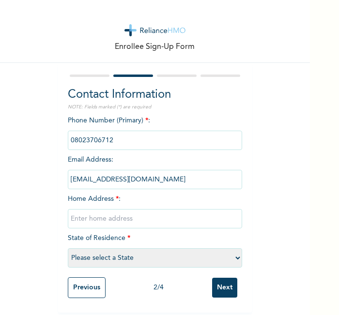
click at [186, 210] on input "text" at bounding box center [155, 218] width 174 height 19
type input "l"
select select "25"
click at [229, 281] on input "Next" at bounding box center [224, 288] width 25 height 20
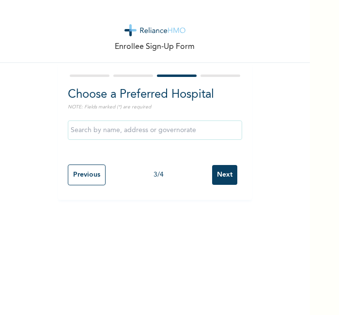
scroll to position [0, 0]
click at [227, 169] on input "Next" at bounding box center [224, 175] width 25 height 20
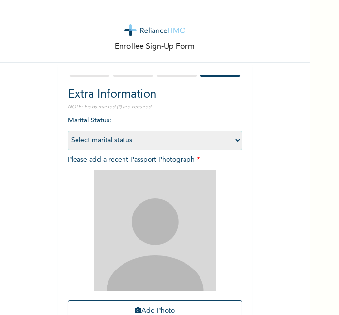
scroll to position [89, 0]
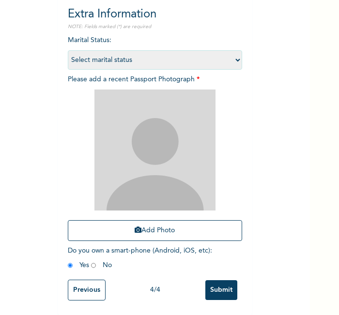
click at [207, 211] on div "Add Photo" at bounding box center [155, 165] width 174 height 161
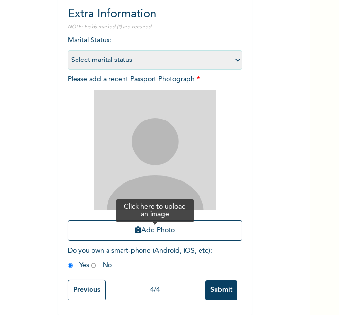
click at [203, 220] on button "Add Photo" at bounding box center [155, 230] width 174 height 21
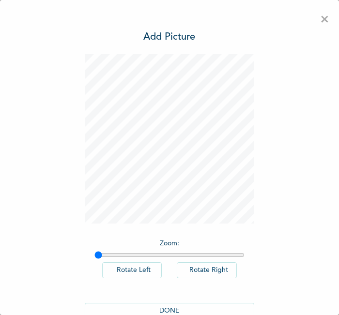
scroll to position [22, 0]
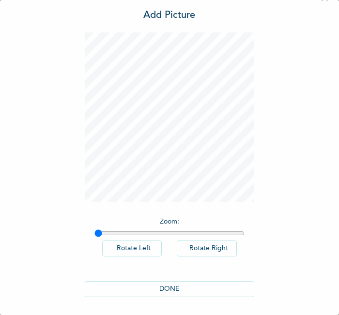
click at [157, 283] on button "DONE" at bounding box center [169, 289] width 169 height 16
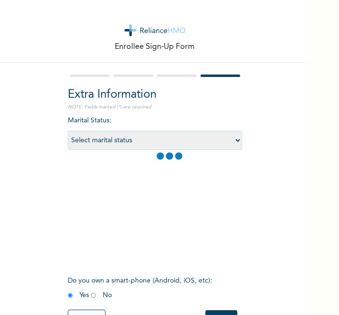
scroll to position [88, 0]
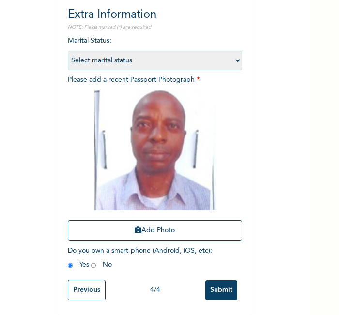
click at [226, 289] on input "Submit" at bounding box center [221, 290] width 32 height 20
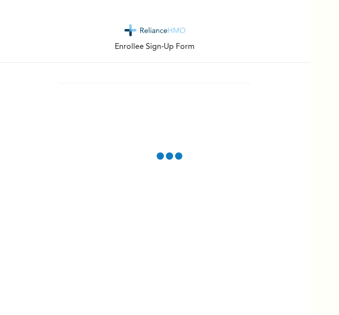
click at [130, 53] on div "Enrollee Sign-Up Form" at bounding box center [155, 31] width 310 height 63
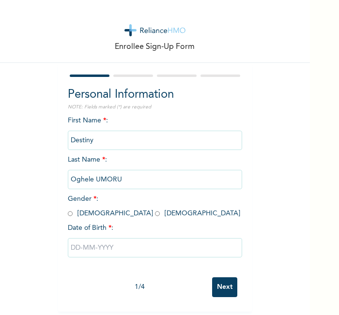
click at [68, 213] on input "radio" at bounding box center [70, 213] width 5 height 9
radio input "true"
click at [87, 242] on input "text" at bounding box center [155, 247] width 174 height 19
select select "8"
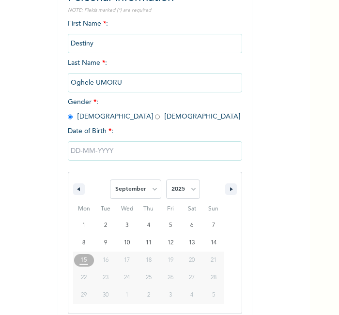
scroll to position [104, 0]
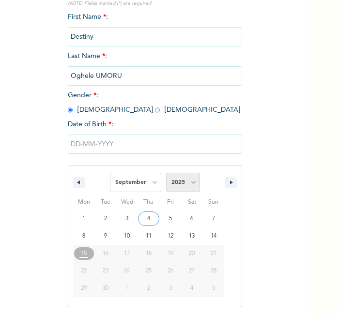
click at [181, 181] on select "2025 2024 2023 2022 2021 2020 2019 2018 2017 2016 2015 2014 2013 2012 2011 2010…" at bounding box center [183, 182] width 34 height 19
select select "1978"
click at [166, 173] on select "2025 2024 2023 2022 2021 2020 2019 2018 2017 2016 2015 2014 2013 2012 2011 2010…" at bounding box center [183, 182] width 34 height 19
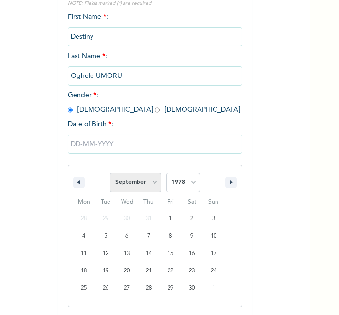
click at [143, 177] on select "January February March April May June July August September October November De…" at bounding box center [135, 182] width 51 height 19
select select "9"
click at [110, 173] on select "January February March April May June July August September October November De…" at bounding box center [135, 182] width 51 height 19
type input "[DATE]"
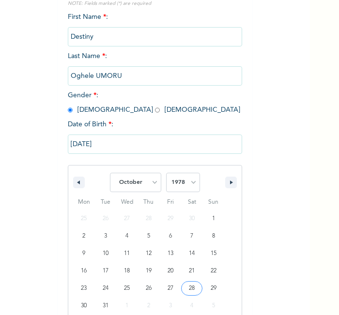
scroll to position [4, 0]
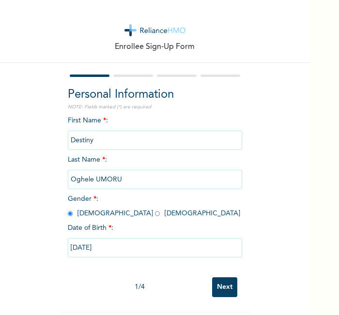
click at [214, 278] on input "Next" at bounding box center [224, 287] width 25 height 20
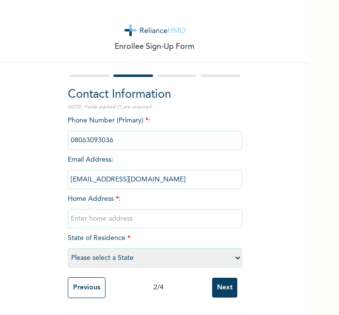
click at [168, 215] on input "text" at bounding box center [155, 218] width 174 height 19
type input "l"
select select "25"
click at [221, 286] on input "Next" at bounding box center [224, 288] width 25 height 20
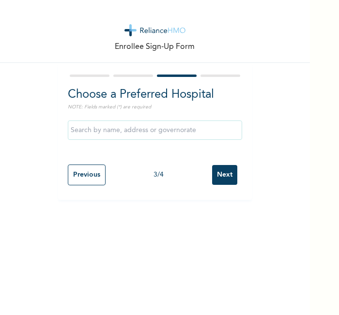
click at [220, 165] on input "Next" at bounding box center [224, 175] width 25 height 20
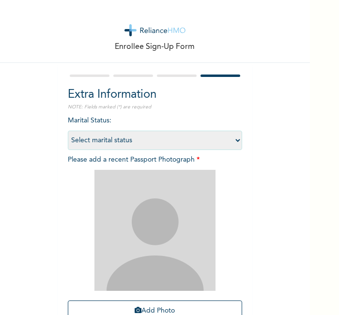
scroll to position [89, 0]
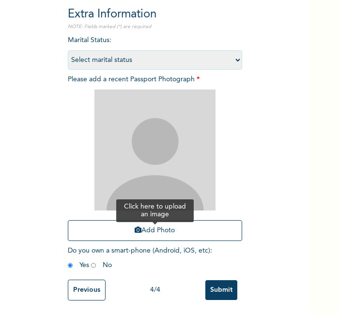
click at [161, 222] on button "Add Photo" at bounding box center [155, 230] width 174 height 21
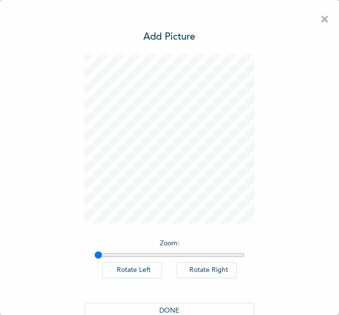
click at [161, 313] on button "DONE" at bounding box center [169, 311] width 169 height 16
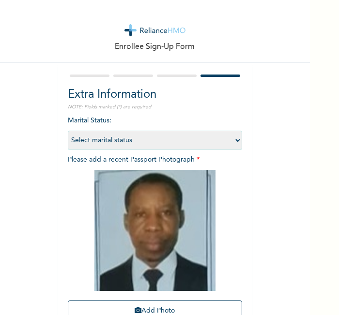
scroll to position [89, 0]
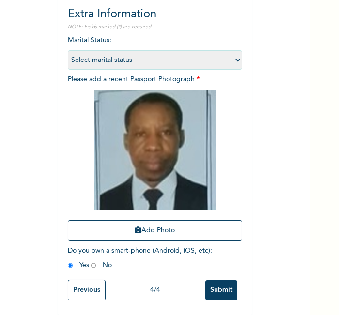
click at [217, 280] on input "Submit" at bounding box center [221, 290] width 32 height 20
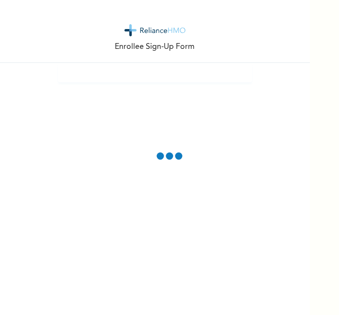
scroll to position [0, 0]
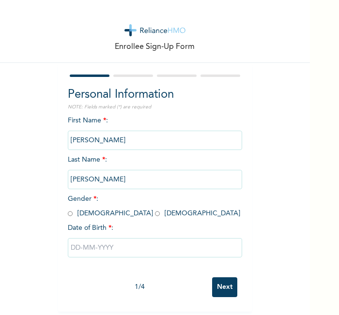
click at [39, 27] on div "Enrollee Sign-Up Form" at bounding box center [155, 31] width 310 height 63
click at [155, 211] on input "radio" at bounding box center [157, 213] width 5 height 9
radio input "true"
click at [101, 249] on input "text" at bounding box center [155, 247] width 174 height 19
select select "8"
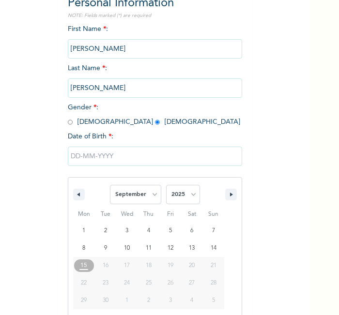
scroll to position [104, 0]
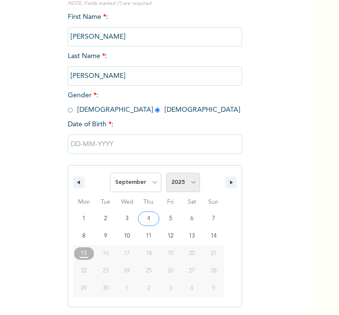
drag, startPoint x: 173, startPoint y: 194, endPoint x: 184, endPoint y: 177, distance: 19.9
click at [184, 177] on span "2025 2024 2023 2022 2021 2020 2019 2018 2017 2016 2015 2014 2013 2012 2011 2010…" at bounding box center [183, 182] width 34 height 29
click at [184, 177] on select "2025 2024 2023 2022 2021 2020 2019 2018 2017 2016 2015 2014 2013 2012 2011 2010…" at bounding box center [183, 182] width 34 height 19
select select "1986"
click at [166, 173] on select "2025 2024 2023 2022 2021 2020 2019 2018 2017 2016 2015 2014 2013 2012 2011 2010…" at bounding box center [183, 182] width 34 height 19
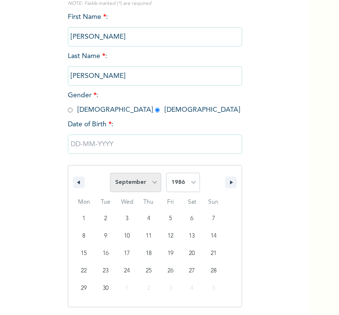
click at [128, 188] on select "January February March April May June July August September October November De…" at bounding box center [135, 182] width 51 height 19
select select "9"
click at [110, 173] on select "January February March April May June July August September October November De…" at bounding box center [135, 182] width 51 height 19
type input "10/31/1986"
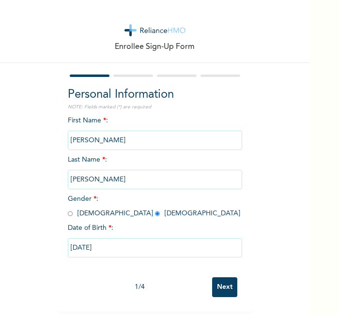
scroll to position [4, 0]
click at [226, 289] on input "Next" at bounding box center [224, 287] width 25 height 20
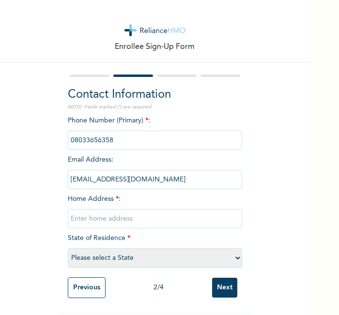
click at [165, 210] on input "text" at bounding box center [155, 218] width 174 height 19
type input "l"
select select "25"
click at [230, 278] on input "Next" at bounding box center [224, 288] width 25 height 20
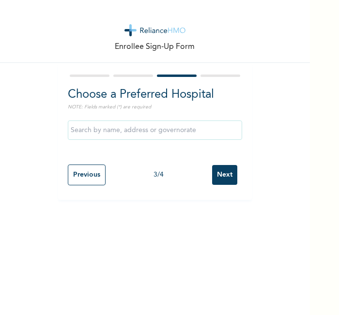
click at [226, 178] on input "Next" at bounding box center [224, 175] width 25 height 20
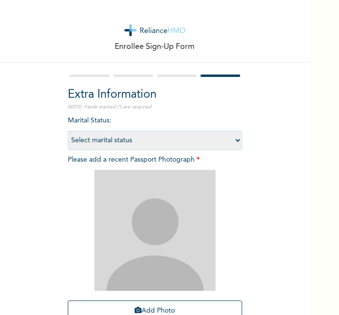
scroll to position [89, 0]
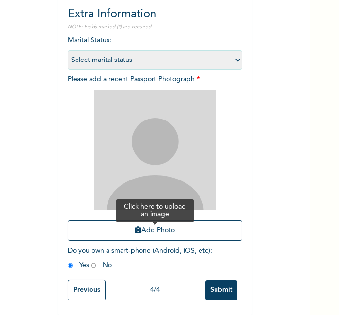
click at [202, 230] on button "Add Photo" at bounding box center [155, 230] width 174 height 21
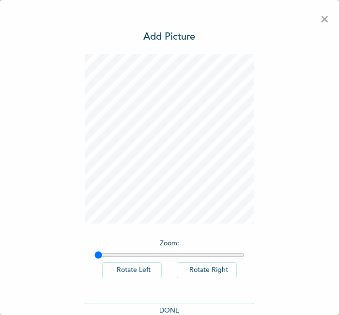
click at [174, 308] on button "DONE" at bounding box center [169, 311] width 169 height 16
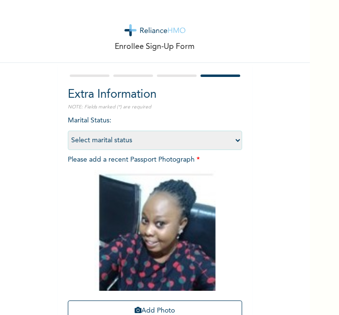
scroll to position [89, 0]
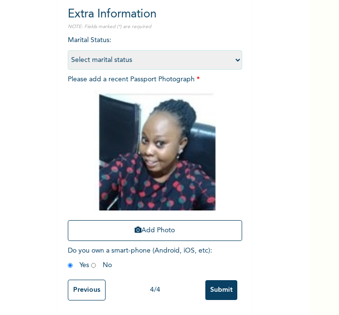
click at [228, 280] on input "Submit" at bounding box center [221, 290] width 32 height 20
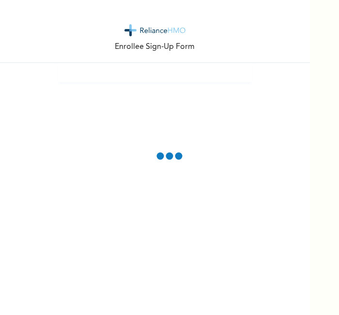
click at [54, 20] on div "Enrollee Sign-Up Form" at bounding box center [155, 31] width 310 height 63
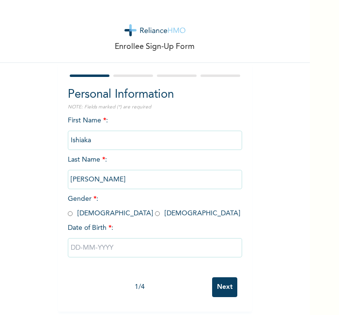
click at [68, 211] on input "radio" at bounding box center [70, 213] width 5 height 9
radio input "true"
click at [99, 258] on div at bounding box center [155, 247] width 174 height 29
click at [95, 251] on input "text" at bounding box center [155, 247] width 174 height 19
select select "8"
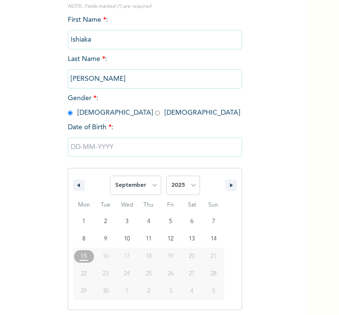
scroll to position [104, 0]
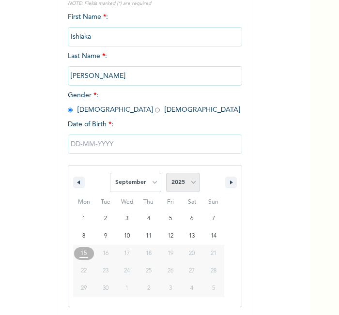
click at [176, 186] on select "2025 2024 2023 2022 2021 2020 2019 2018 2017 2016 2015 2014 2013 2012 2011 2010…" at bounding box center [183, 182] width 34 height 19
select select "1993"
click at [166, 173] on select "2025 2024 2023 2022 2021 2020 2019 2018 2017 2016 2015 2014 2013 2012 2011 2010…" at bounding box center [183, 182] width 34 height 19
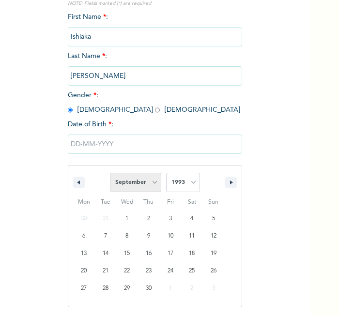
click at [139, 190] on select "January February March April May June July August September October November De…" at bounding box center [135, 182] width 51 height 19
select select "10"
click at [110, 173] on select "January February March April May June July August September October November De…" at bounding box center [135, 182] width 51 height 19
type input "[DATE]"
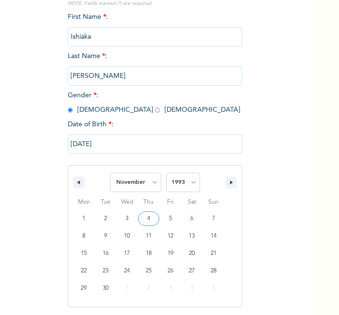
scroll to position [4, 0]
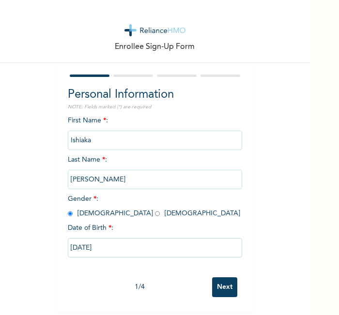
click at [225, 279] on input "Next" at bounding box center [224, 287] width 25 height 20
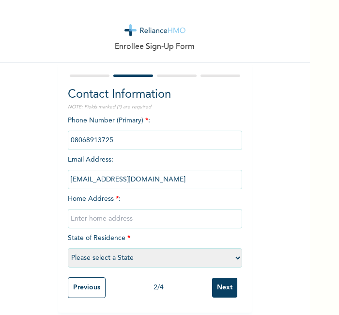
click at [156, 213] on input "text" at bounding box center [155, 218] width 174 height 19
type input "l"
select select "27"
click at [223, 278] on input "Next" at bounding box center [224, 288] width 25 height 20
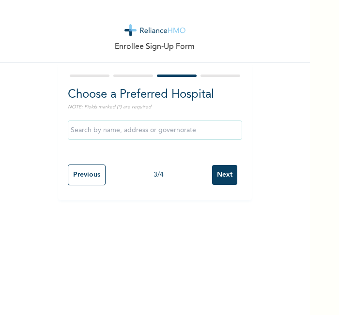
scroll to position [0, 0]
click at [217, 181] on input "Next" at bounding box center [224, 175] width 25 height 20
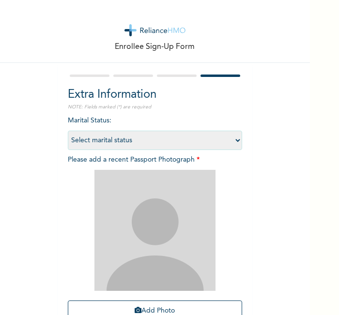
scroll to position [89, 0]
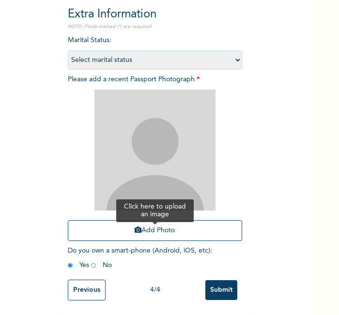
click at [195, 220] on button "Add Photo" at bounding box center [155, 230] width 174 height 21
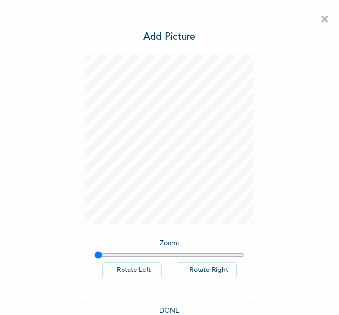
click at [161, 308] on button "DONE" at bounding box center [169, 311] width 169 height 16
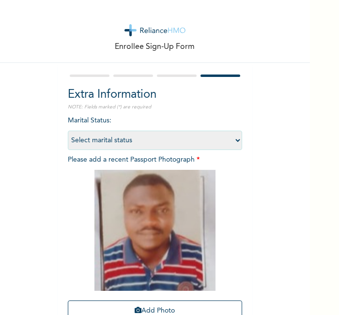
scroll to position [89, 0]
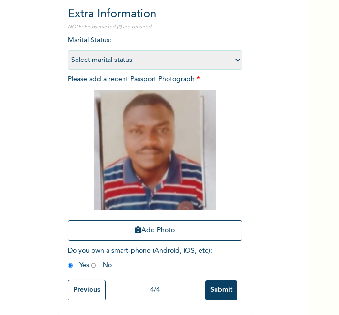
click at [214, 280] on input "Submit" at bounding box center [221, 290] width 32 height 20
